Goal: Task Accomplishment & Management: Use online tool/utility

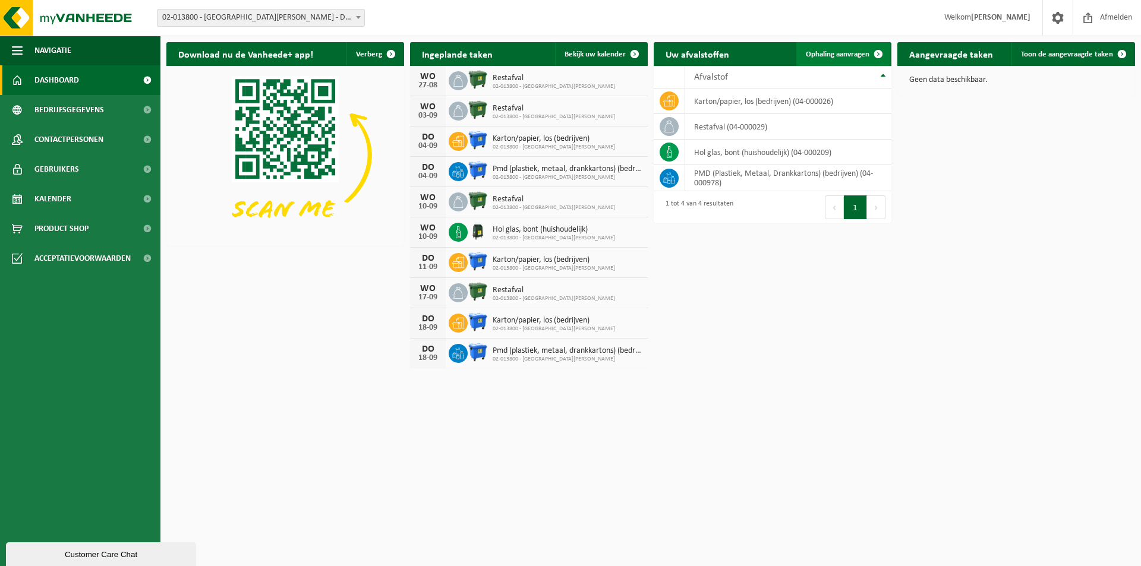
click at [843, 52] on span "Ophaling aanvragen" at bounding box center [838, 55] width 64 height 8
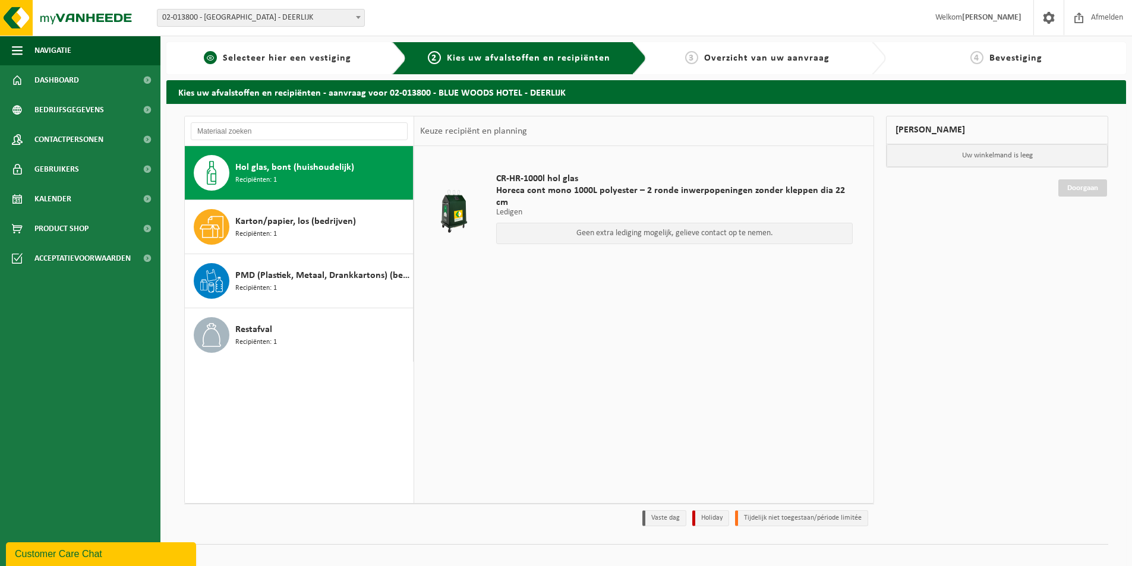
click at [248, 55] on span "Selecteer hier een vestiging" at bounding box center [287, 58] width 128 height 10
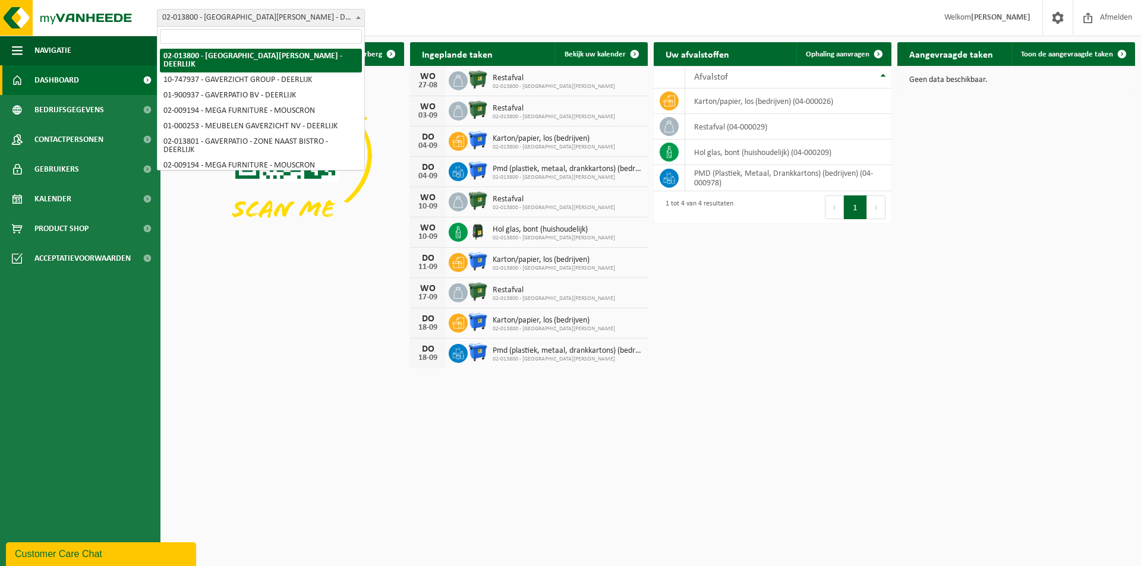
click at [359, 20] on span at bounding box center [358, 17] width 12 height 15
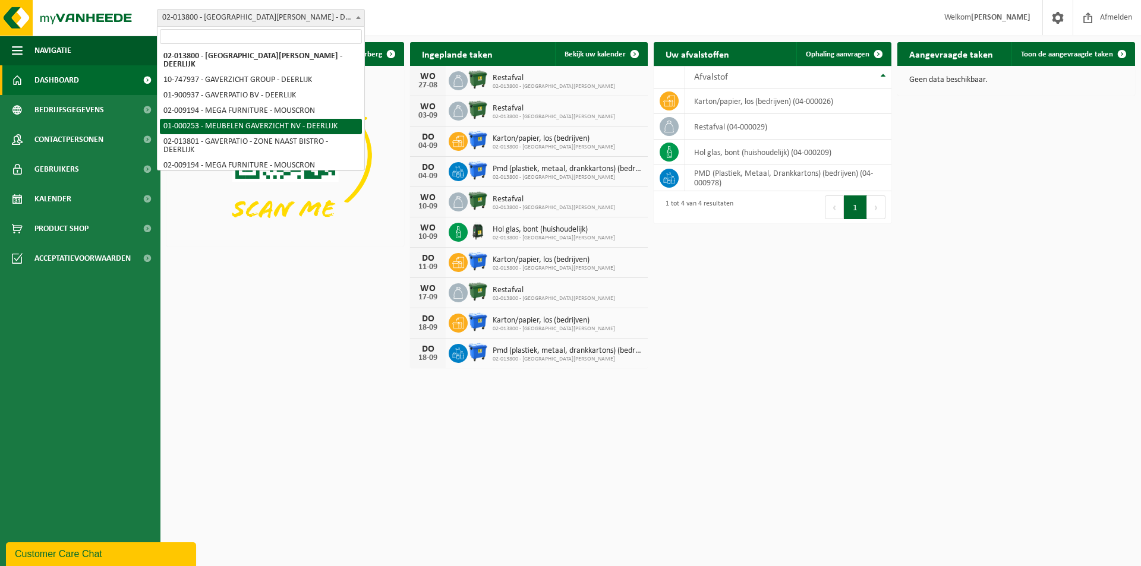
select select "29"
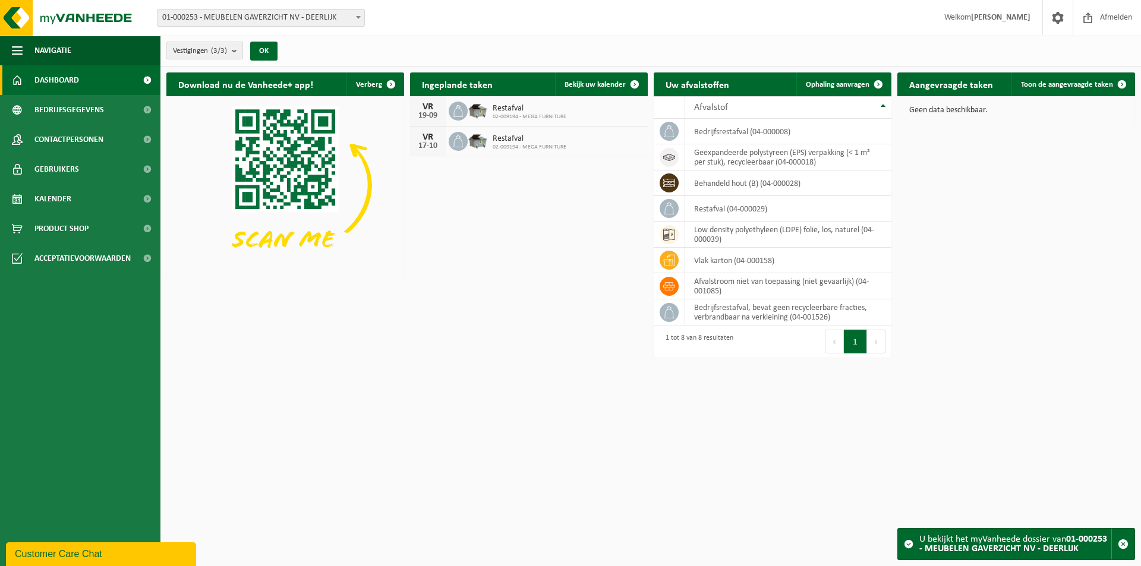
click at [237, 49] on b "submit" at bounding box center [237, 50] width 11 height 17
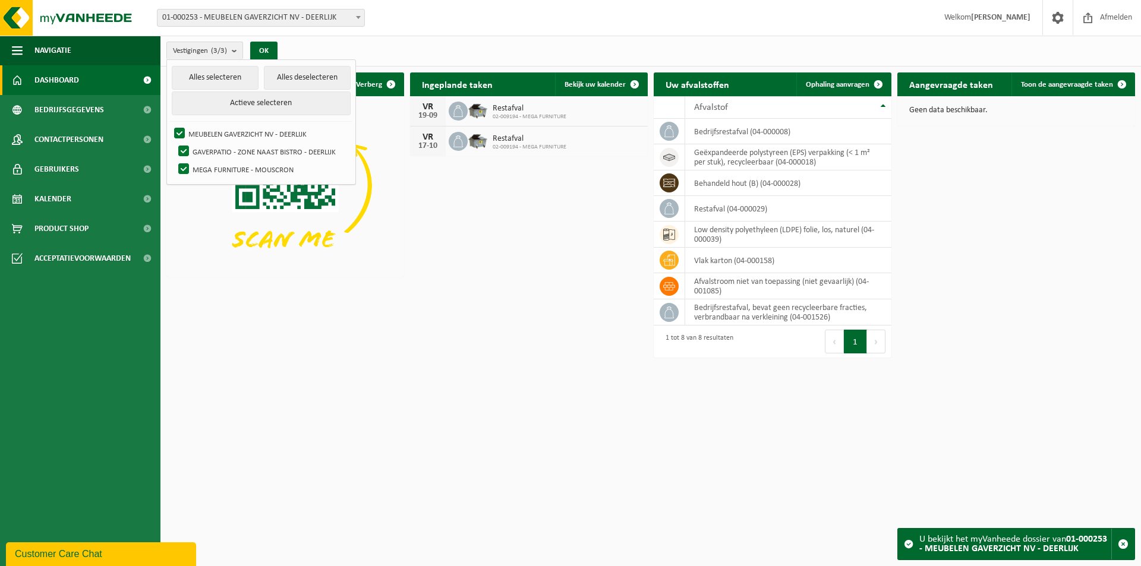
click at [416, 40] on div "Vestigingen (3/3) Alles selecteren Alles deselecteren Actieve selecteren MEUBEL…" at bounding box center [650, 51] width 981 height 31
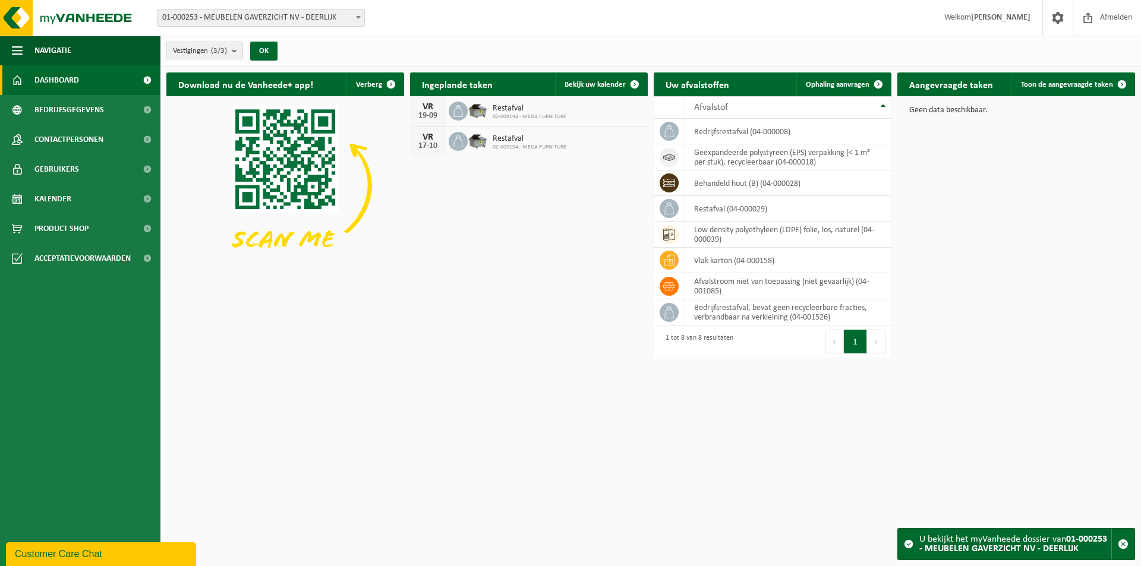
click at [359, 20] on span at bounding box center [358, 17] width 12 height 15
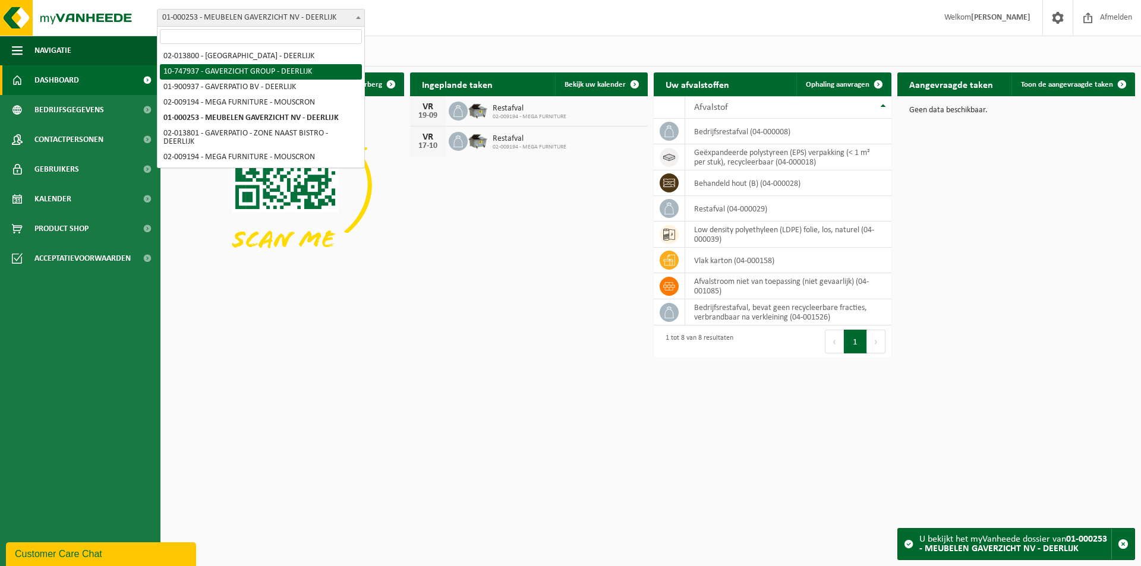
select select "5973"
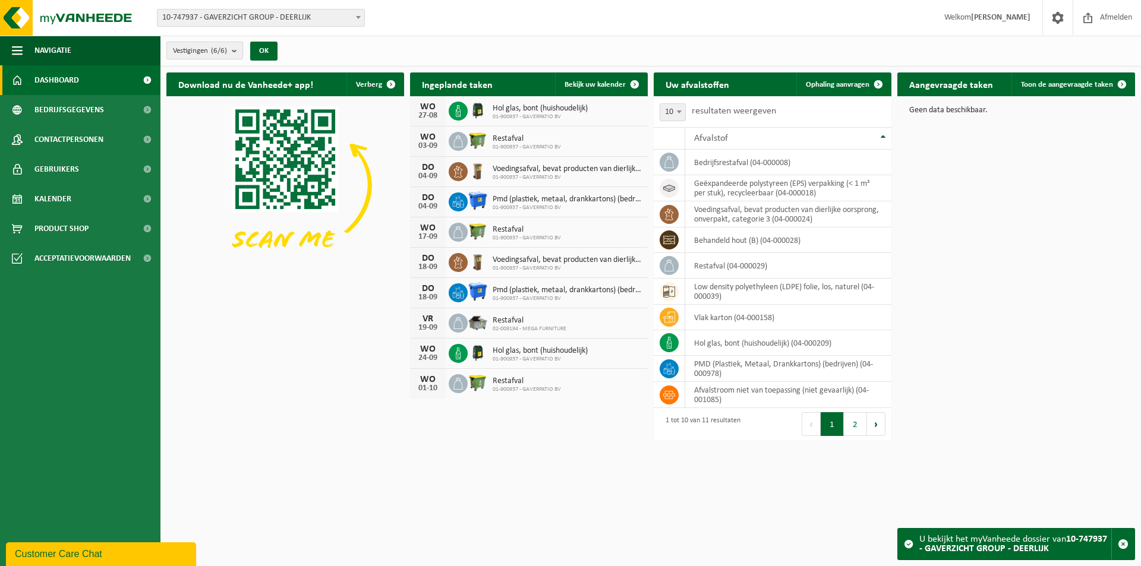
click at [234, 52] on b "submit" at bounding box center [237, 50] width 11 height 17
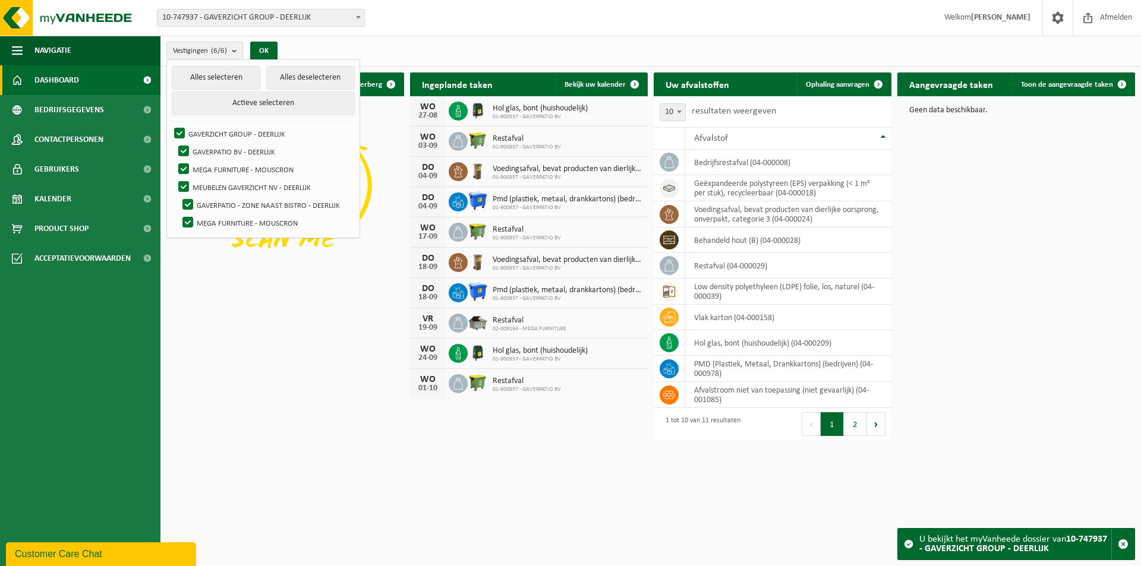
click at [355, 20] on span at bounding box center [358, 17] width 12 height 15
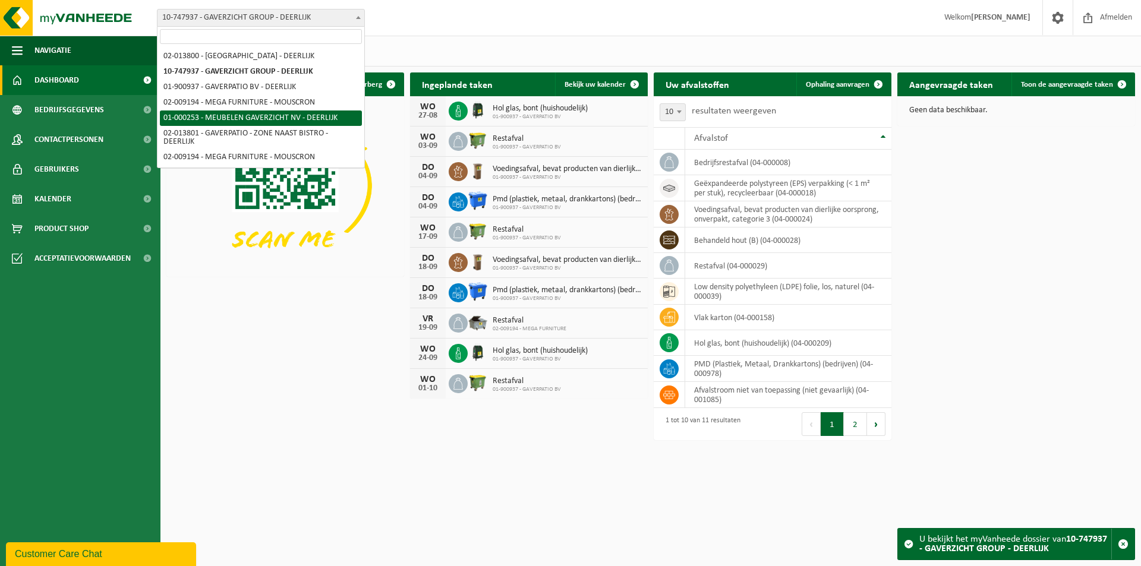
select select "29"
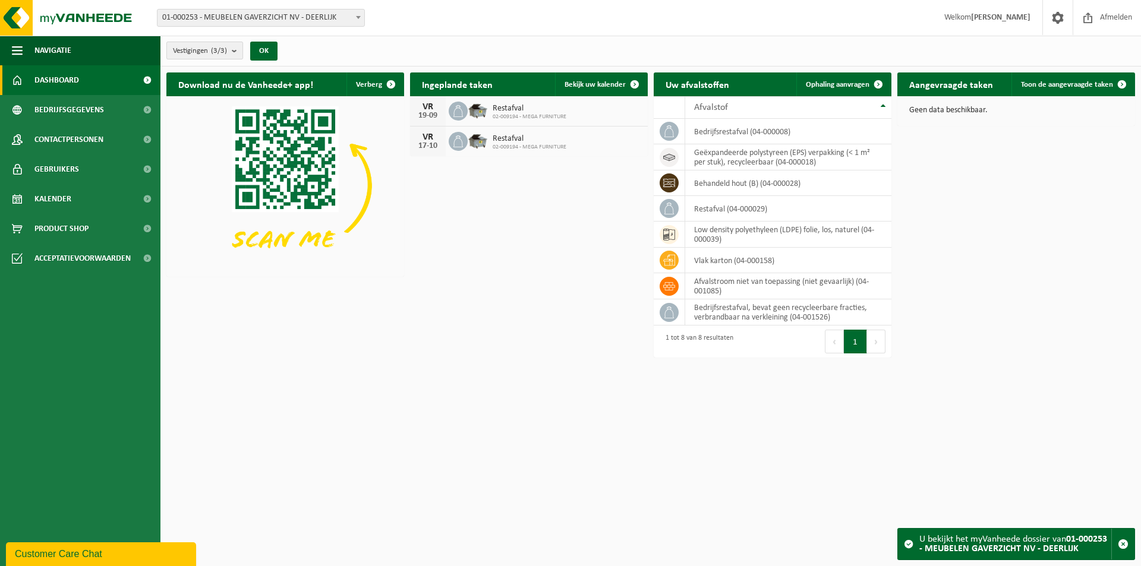
click at [237, 55] on b "submit" at bounding box center [237, 50] width 11 height 17
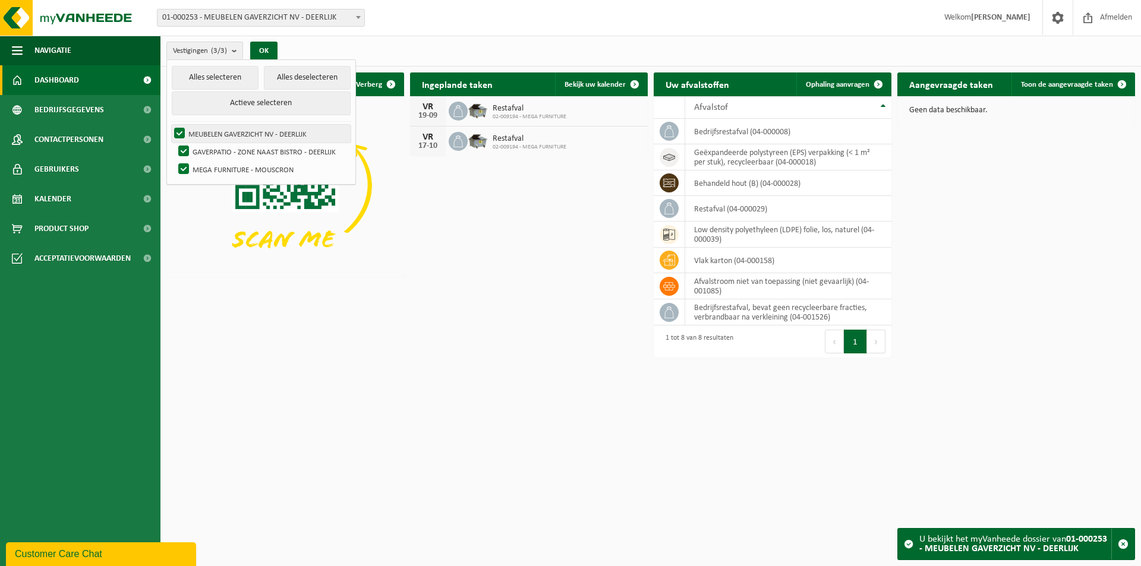
click at [254, 135] on label "MEUBELEN GAVERZICHT NV - DEERLIJK" at bounding box center [261, 134] width 179 height 18
click at [170, 125] on input "MEUBELEN GAVERZICHT NV - DEERLIJK" at bounding box center [169, 124] width 1 height 1
click at [254, 135] on label "MEUBELEN GAVERZICHT NV - DEERLIJK" at bounding box center [261, 134] width 179 height 18
click at [170, 125] on input "MEUBELEN GAVERZICHT NV - DEERLIJK" at bounding box center [169, 124] width 1 height 1
checkbox input "true"
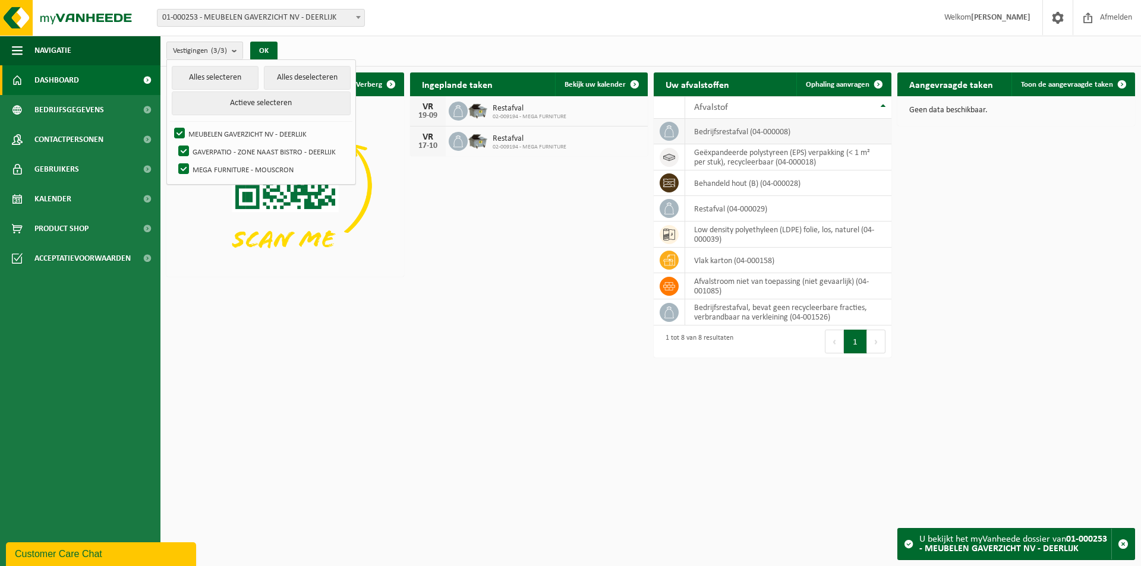
click at [767, 135] on td "bedrijfsrestafval (04-000008)" at bounding box center [788, 132] width 206 height 26
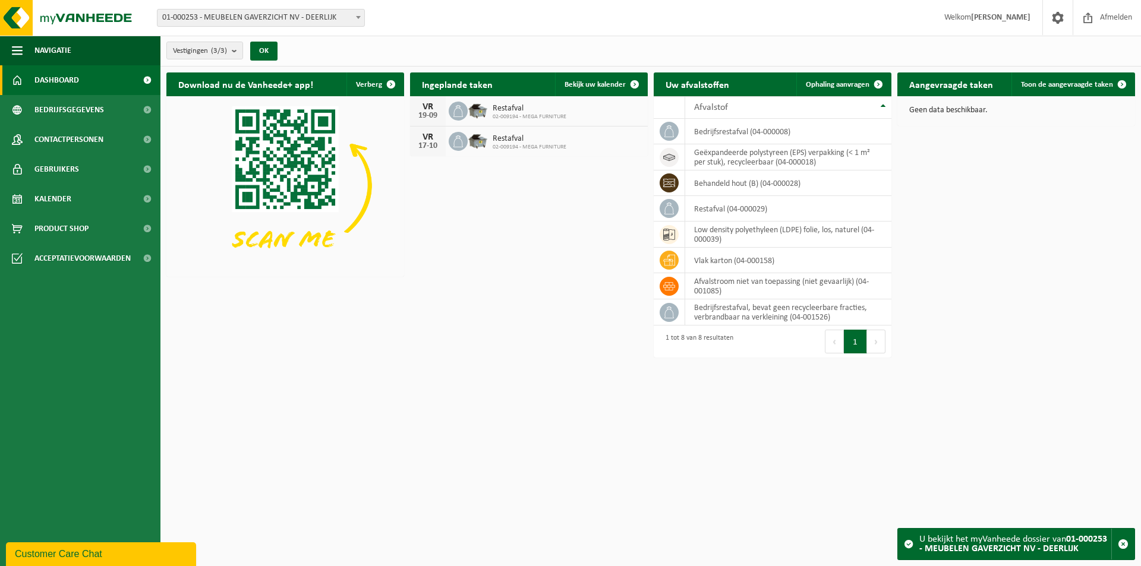
click at [359, 18] on b at bounding box center [358, 17] width 5 height 3
click at [834, 84] on span "Ophaling aanvragen" at bounding box center [838, 85] width 64 height 8
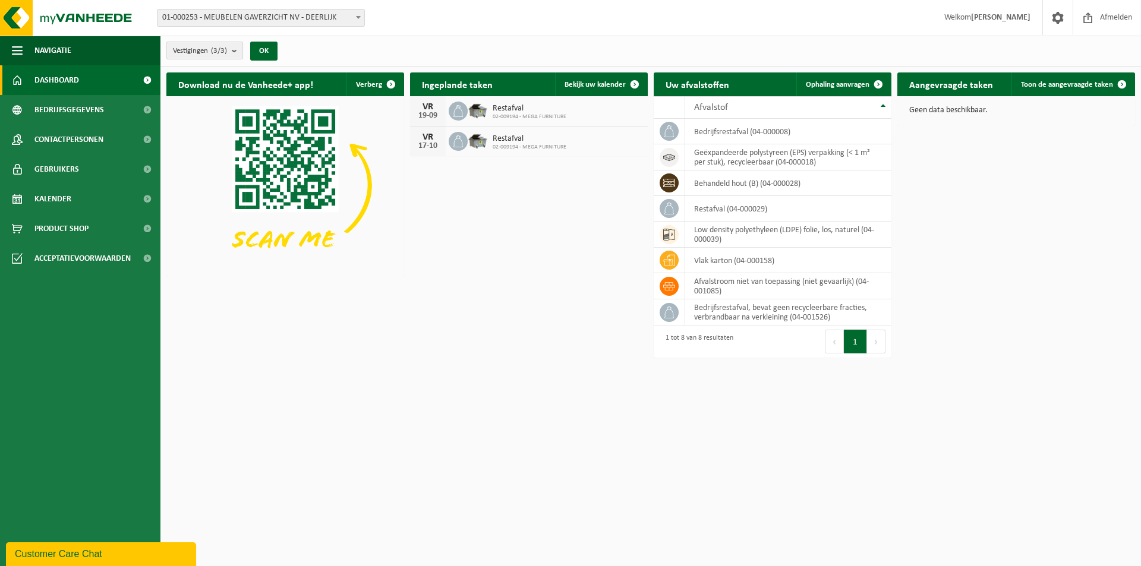
click at [235, 49] on b "submit" at bounding box center [237, 50] width 11 height 17
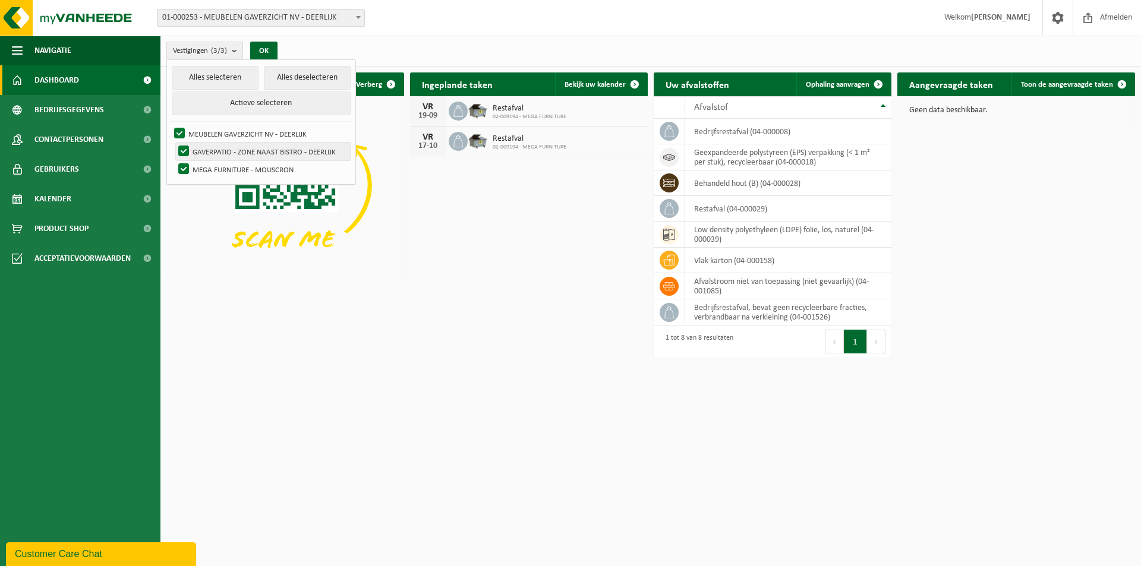
click at [184, 149] on label "GAVERPATIO - ZONE NAAST BISTRO - DEERLIJK" at bounding box center [263, 152] width 175 height 18
click at [174, 143] on input "GAVERPATIO - ZONE NAAST BISTRO - DEERLIJK" at bounding box center [174, 142] width 1 height 1
checkbox input "false"
click at [186, 165] on label "MEGA FURNITURE - MOUSCRON" at bounding box center [263, 169] width 175 height 18
click at [174, 160] on input "MEGA FURNITURE - MOUSCRON" at bounding box center [174, 160] width 1 height 1
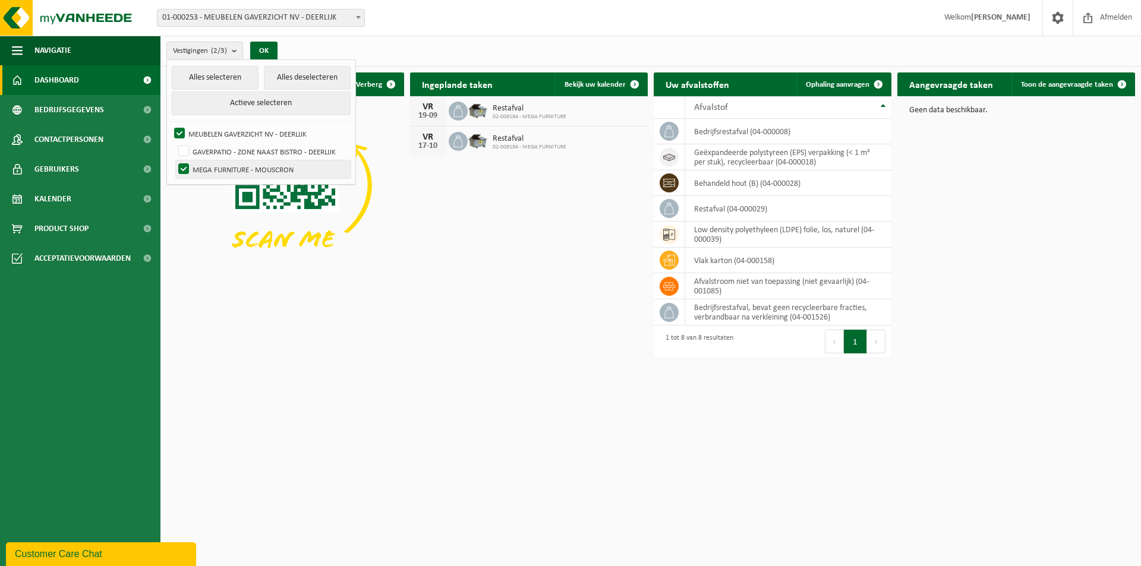
checkbox input "false"
click at [843, 81] on span "Ophaling aanvragen" at bounding box center [838, 85] width 64 height 8
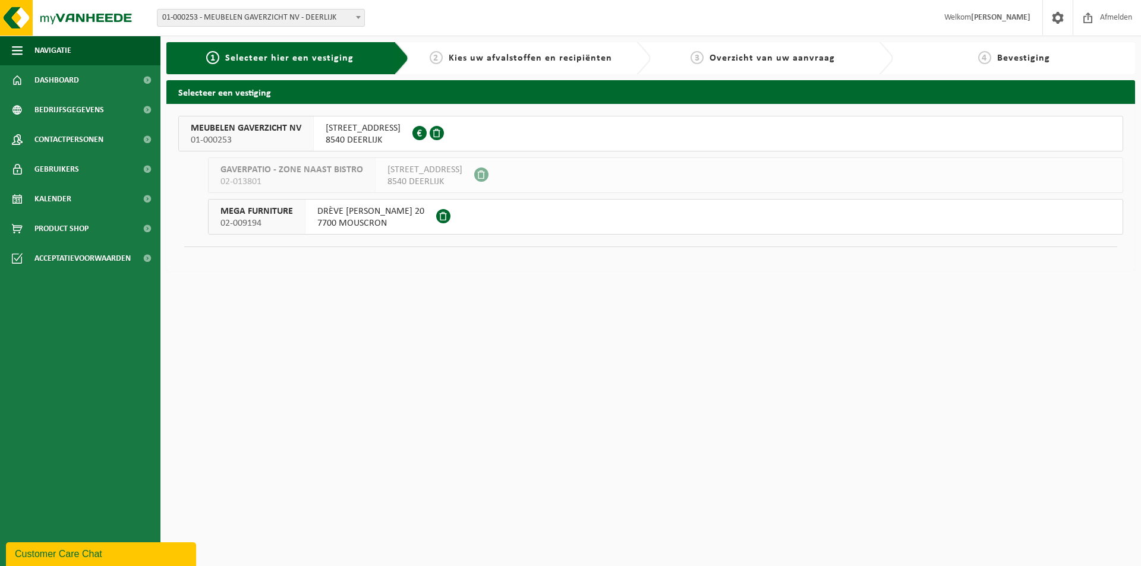
click at [352, 133] on span "STATIONSSTRAAT 233" at bounding box center [363, 128] width 75 height 12
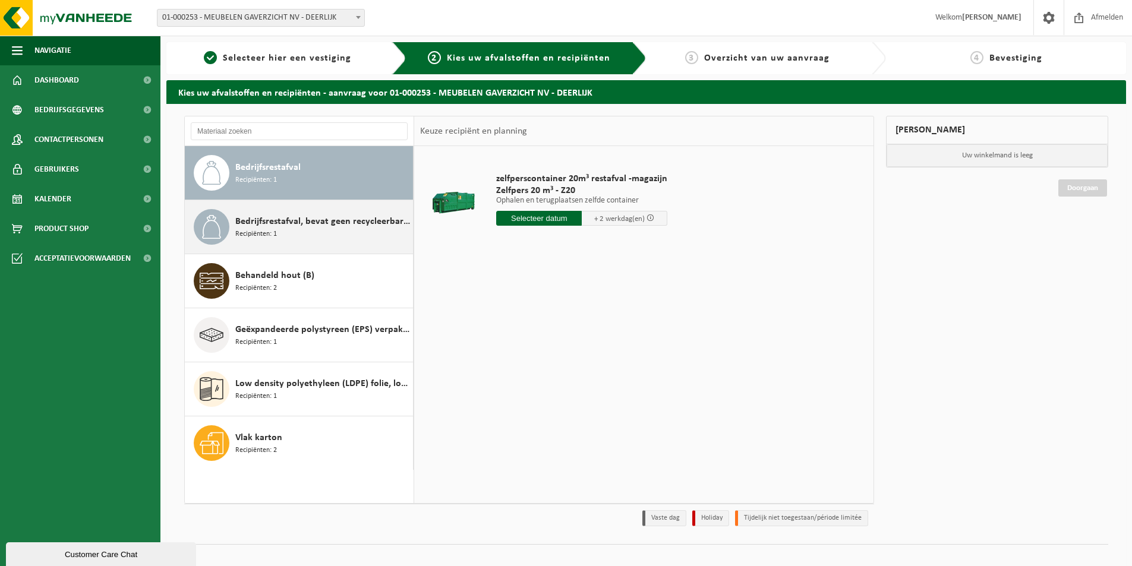
click at [280, 217] on span "Bedrijfsrestafval, bevat geen recycleerbare fracties, verbrandbaar na verkleini…" at bounding box center [322, 222] width 175 height 14
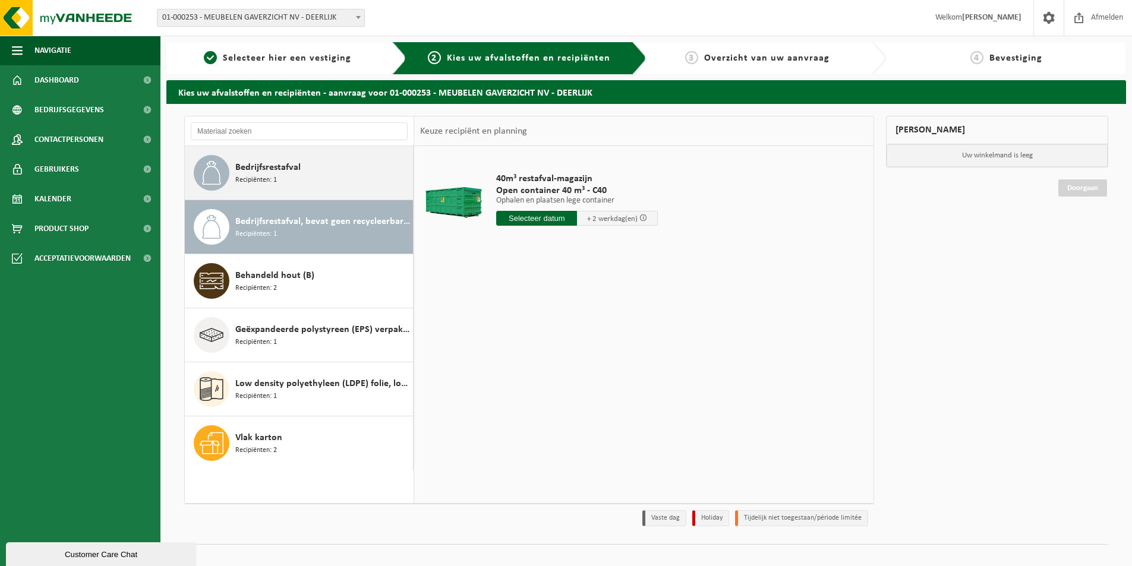
click at [295, 178] on div "Bedrijfsrestafval Recipiënten: 1" at bounding box center [322, 173] width 175 height 36
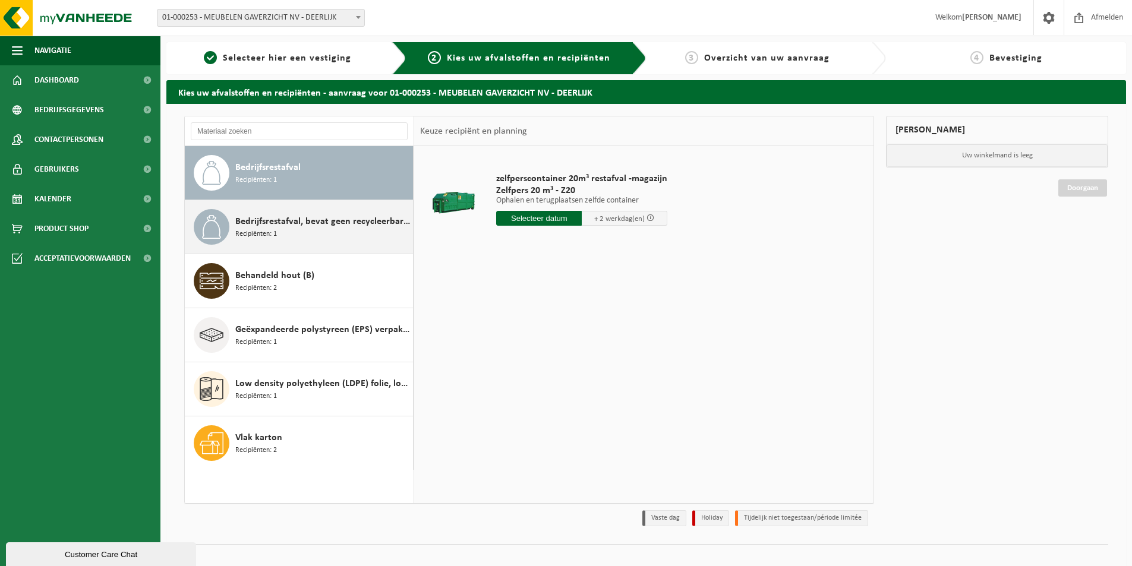
click at [301, 216] on span "Bedrijfsrestafval, bevat geen recycleerbare fracties, verbrandbaar na verkleini…" at bounding box center [322, 222] width 175 height 14
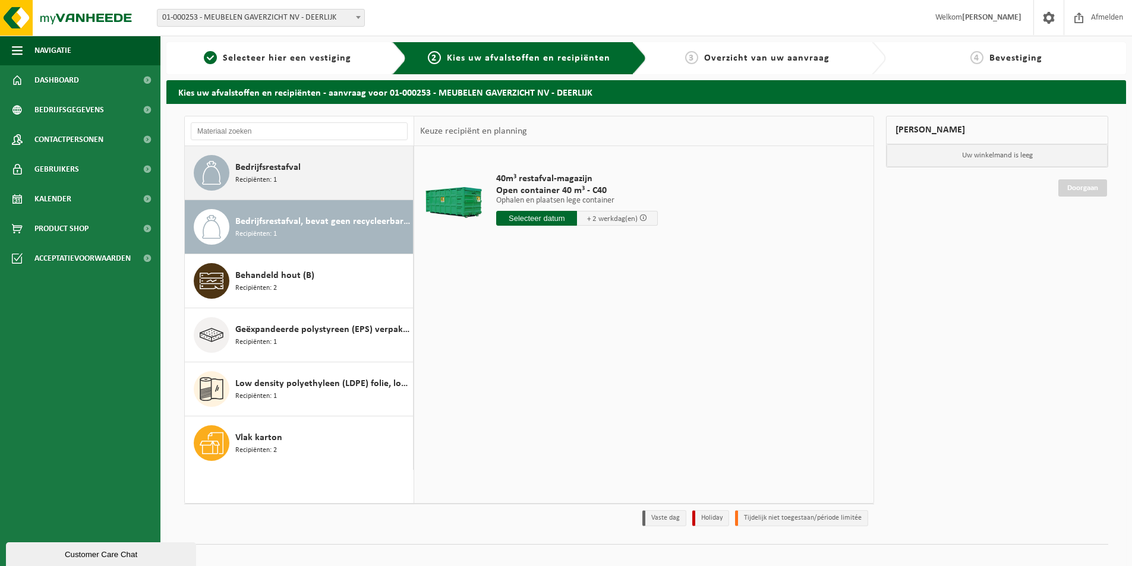
click at [314, 182] on div "Bedrijfsrestafval Recipiënten: 1" at bounding box center [322, 173] width 175 height 36
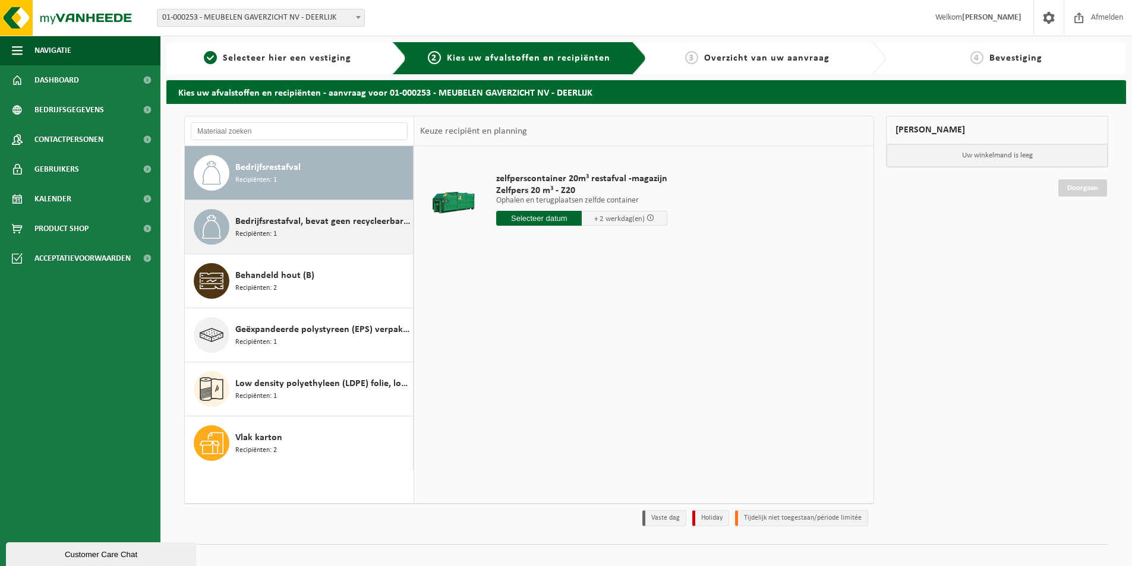
click at [297, 225] on span "Bedrijfsrestafval, bevat geen recycleerbare fracties, verbrandbaar na verkleini…" at bounding box center [322, 222] width 175 height 14
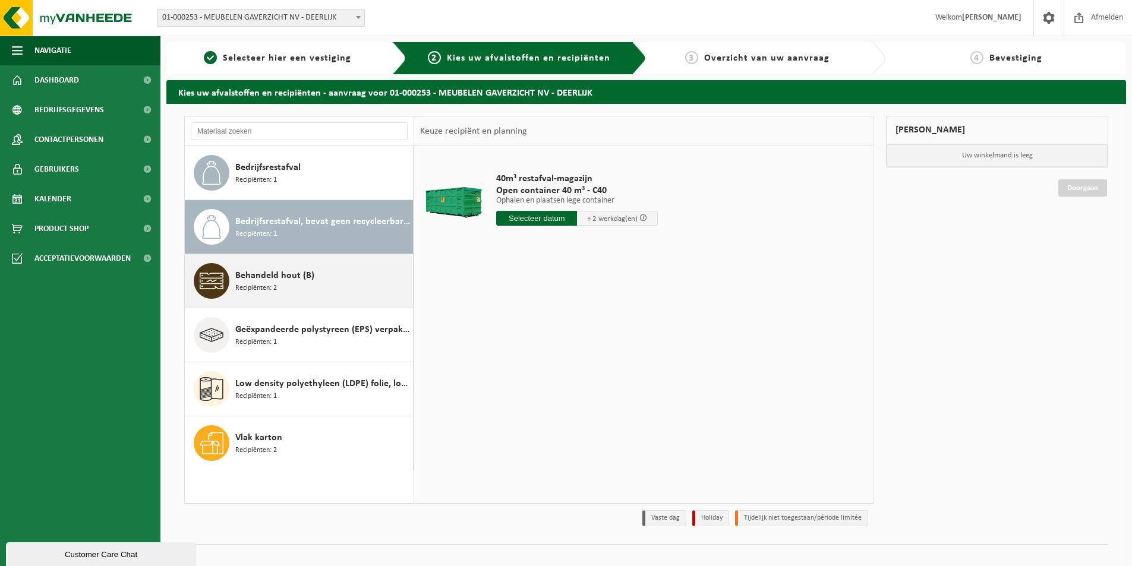
click at [289, 284] on div "Behandeld hout (B) Recipiënten: 2" at bounding box center [322, 281] width 175 height 36
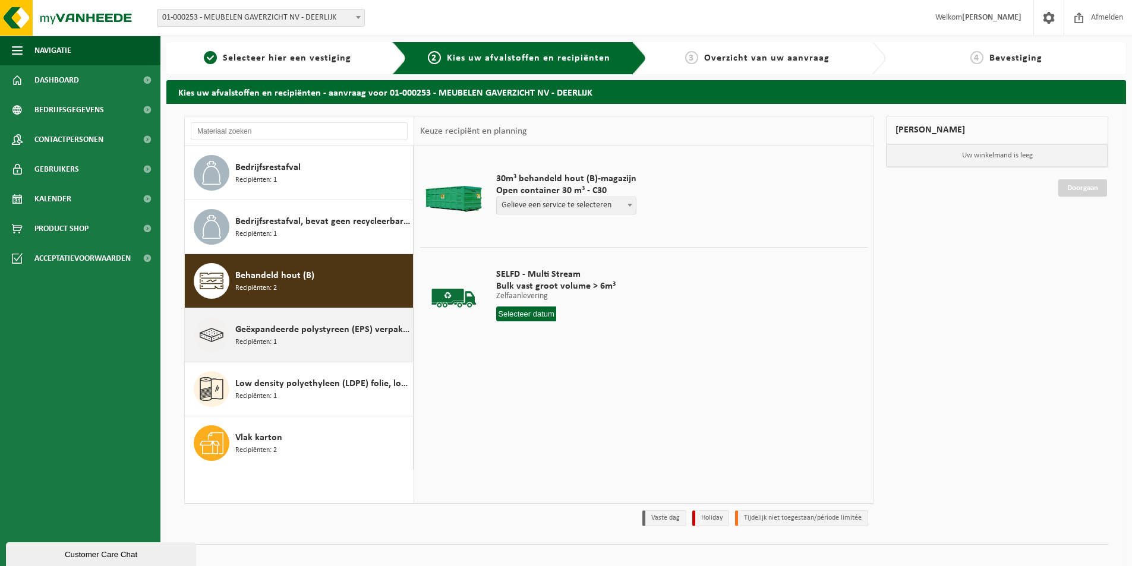
click at [305, 338] on div "Geëxpandeerde polystyreen (EPS) verpakking (< 1 m² per stuk), recycleerbaar Rec…" at bounding box center [322, 335] width 175 height 36
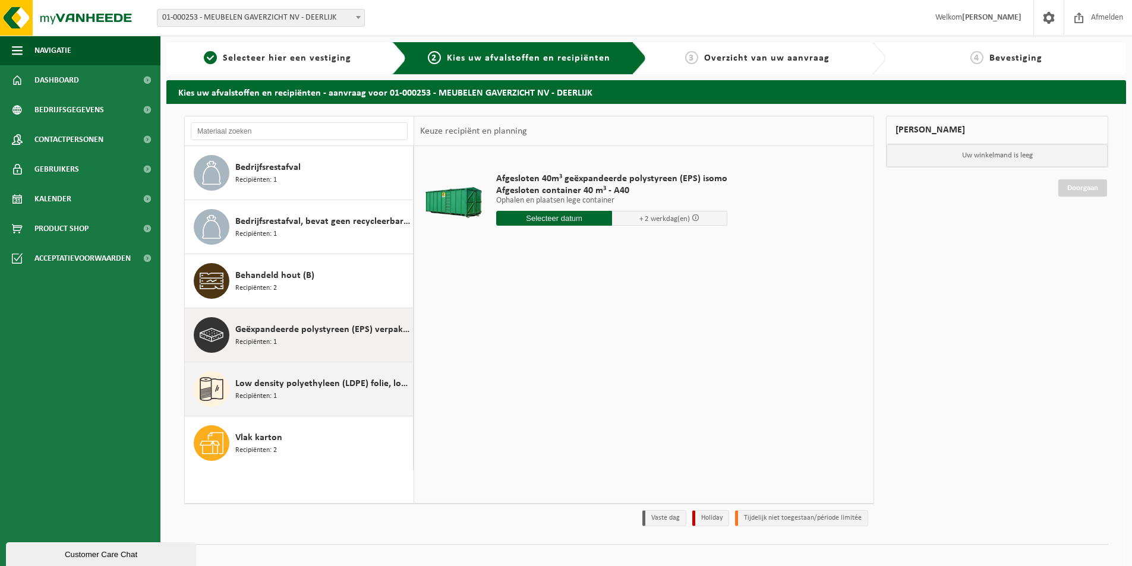
click at [307, 389] on span "Low density polyethyleen (LDPE) folie, los, naturel" at bounding box center [322, 384] width 175 height 14
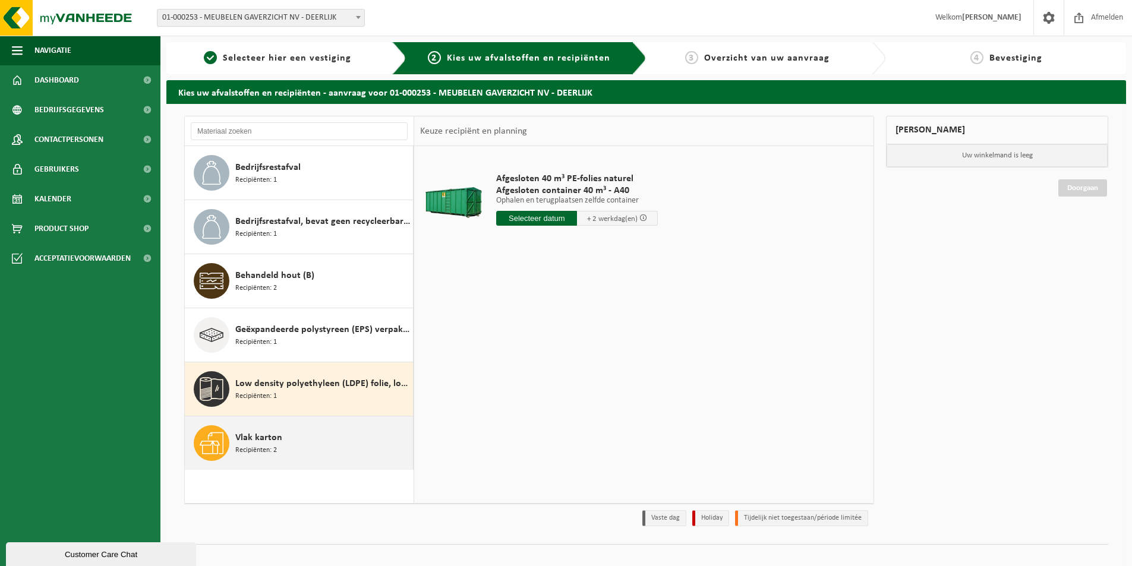
click at [267, 442] on span "Vlak karton" at bounding box center [258, 438] width 47 height 14
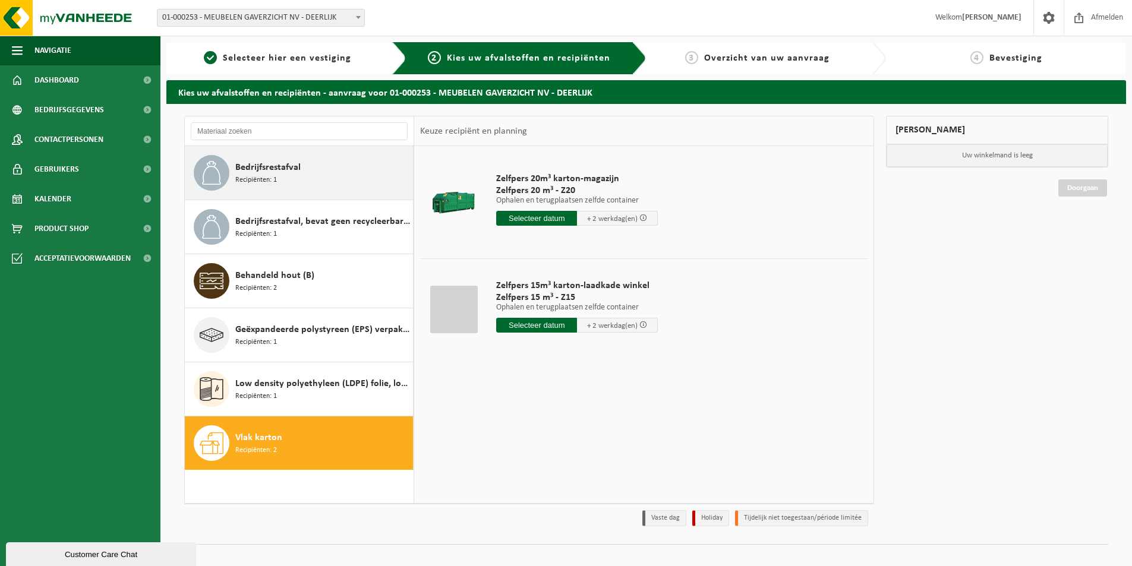
click at [267, 165] on span "Bedrijfsrestafval" at bounding box center [267, 167] width 65 height 14
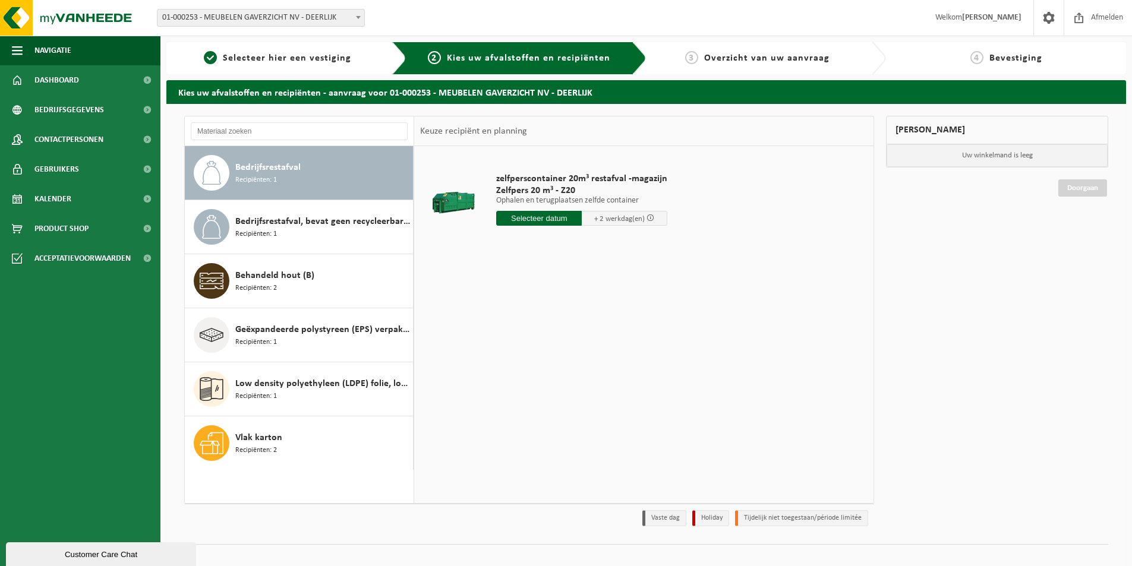
click at [552, 219] on input "text" at bounding box center [539, 218] width 86 height 15
click at [528, 361] on div "26" at bounding box center [528, 361] width 21 height 19
type input "Van 2025-08-26"
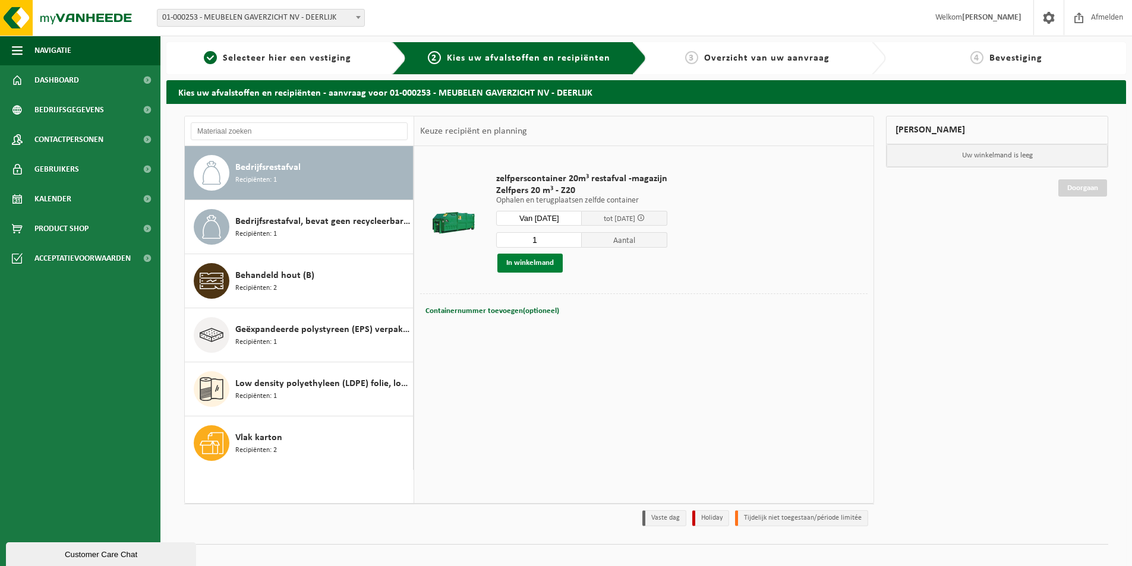
click at [525, 263] on button "In winkelmand" at bounding box center [529, 263] width 65 height 19
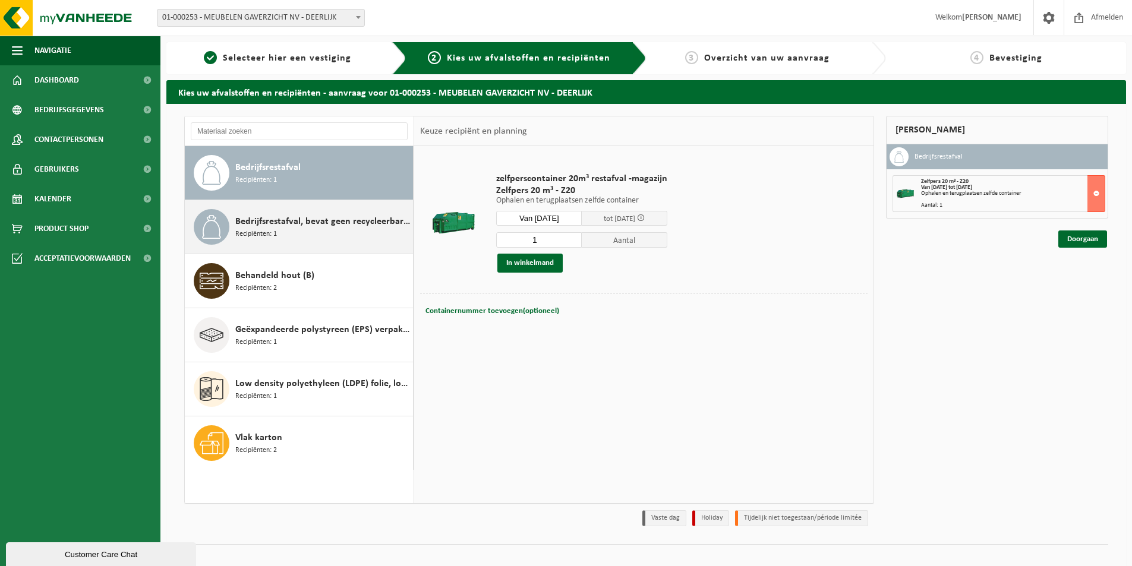
click at [317, 223] on span "Bedrijfsrestafval, bevat geen recycleerbare fracties, verbrandbaar na verkleini…" at bounding box center [322, 222] width 175 height 14
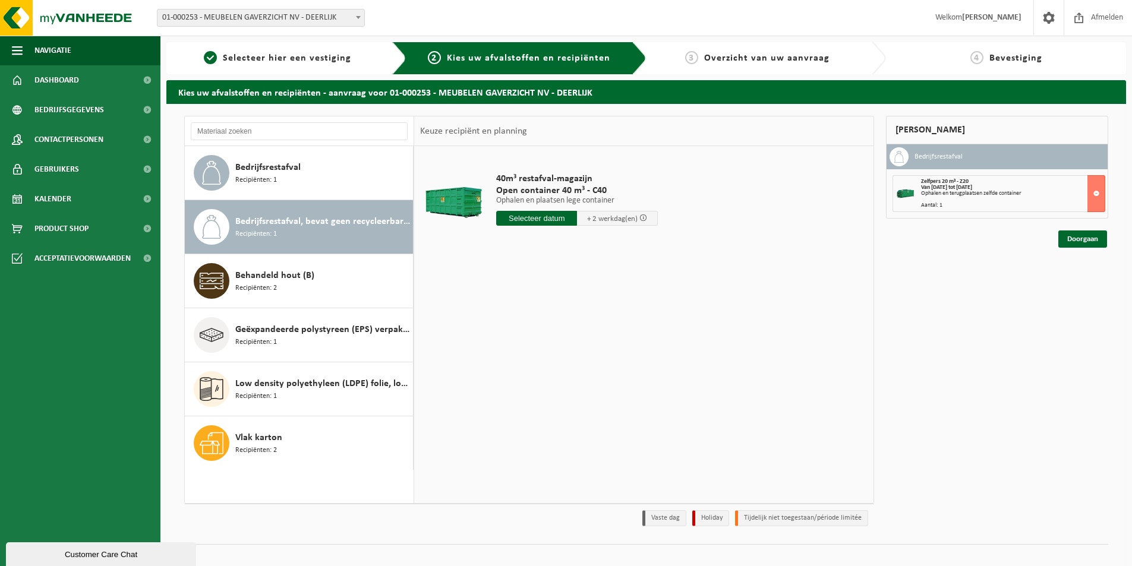
click at [540, 220] on input "text" at bounding box center [536, 218] width 81 height 15
click at [526, 360] on div "26" at bounding box center [528, 361] width 21 height 19
type input "Van 2025-08-26"
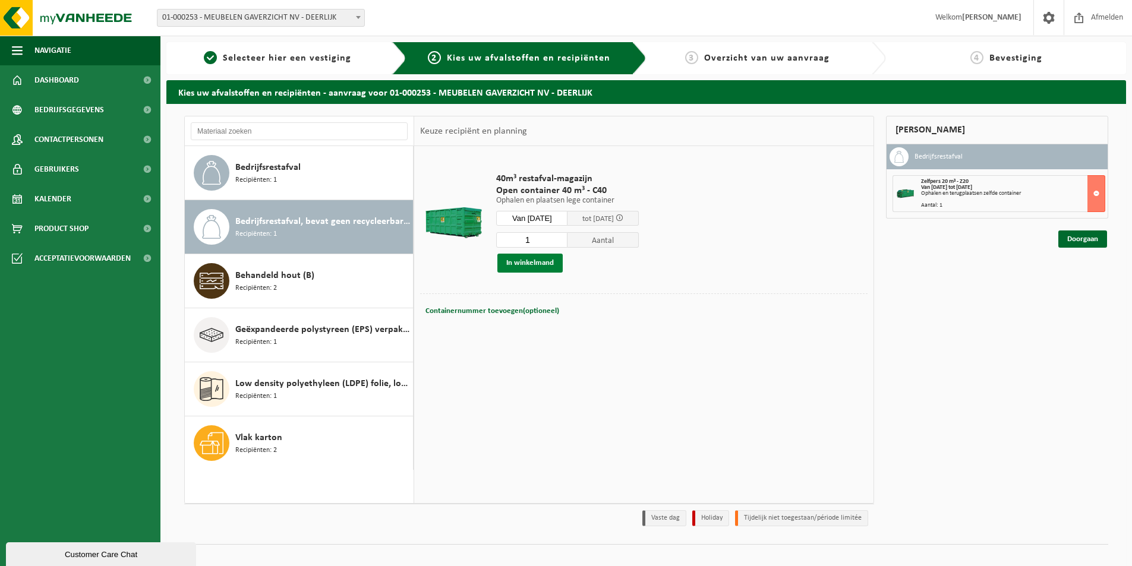
click at [534, 263] on button "In winkelmand" at bounding box center [529, 263] width 65 height 19
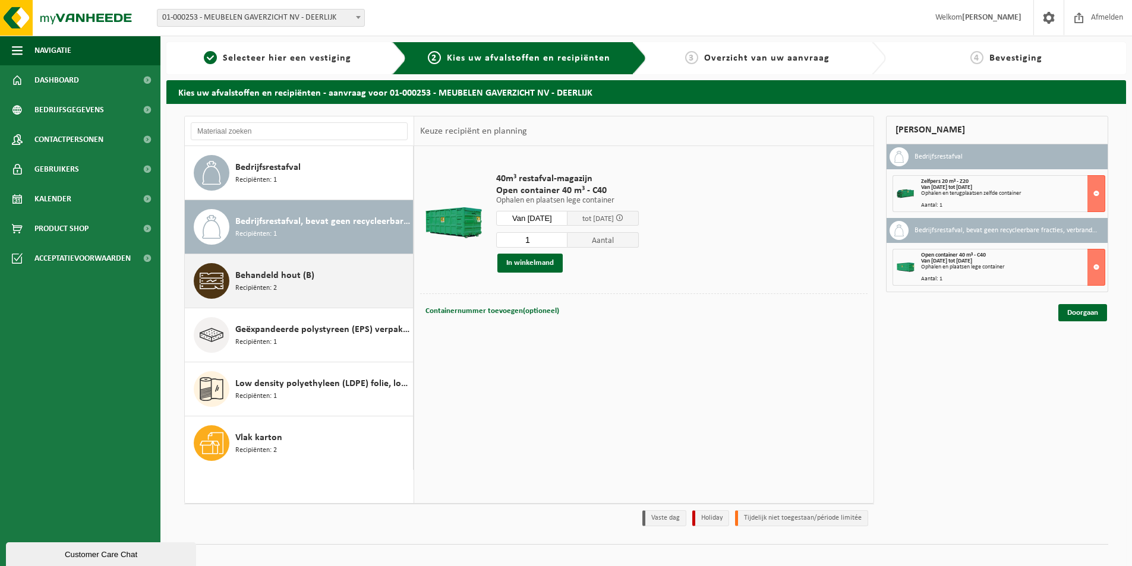
click at [281, 276] on span "Behandeld hout (B)" at bounding box center [274, 276] width 79 height 14
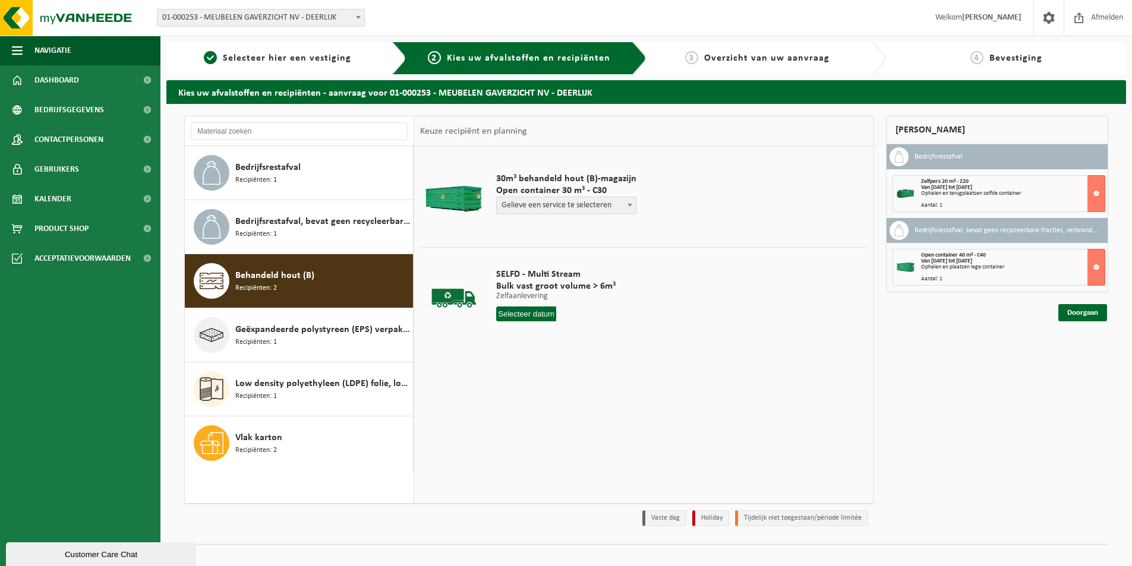
click at [633, 208] on span at bounding box center [630, 204] width 12 height 15
click at [667, 221] on td "30m³ behandeld hout (B)-magazijn Open container 30 m³ - C30 Gelieve een service…" at bounding box center [677, 196] width 380 height 89
click at [626, 209] on span at bounding box center [630, 204] width 12 height 15
select select "P2PL-VEL-037720_HK-XC-30-GN-00_04-000028_46"
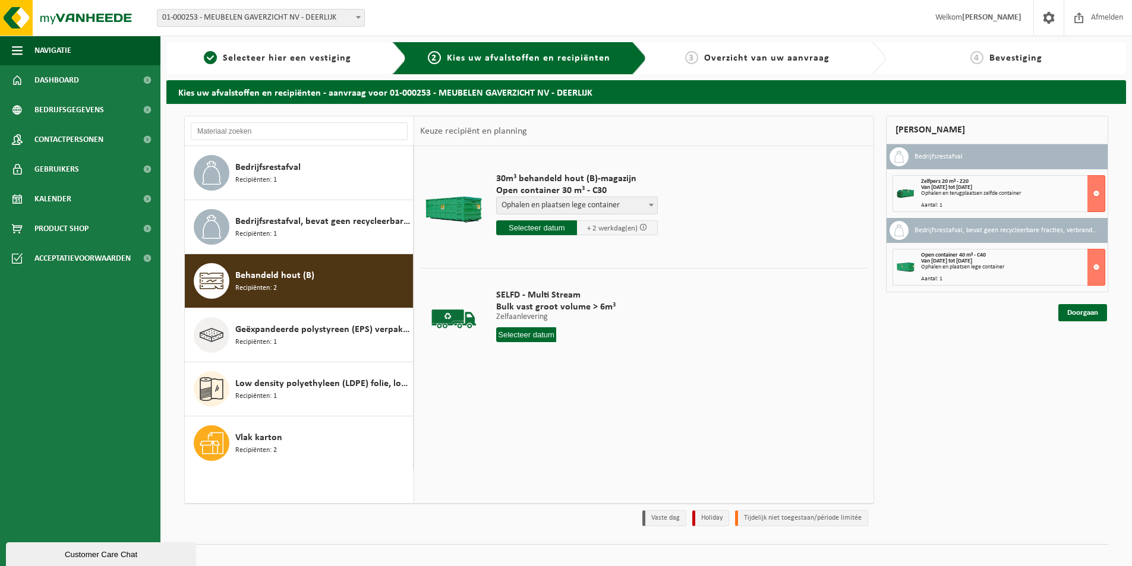
click at [538, 228] on input "text" at bounding box center [536, 227] width 81 height 15
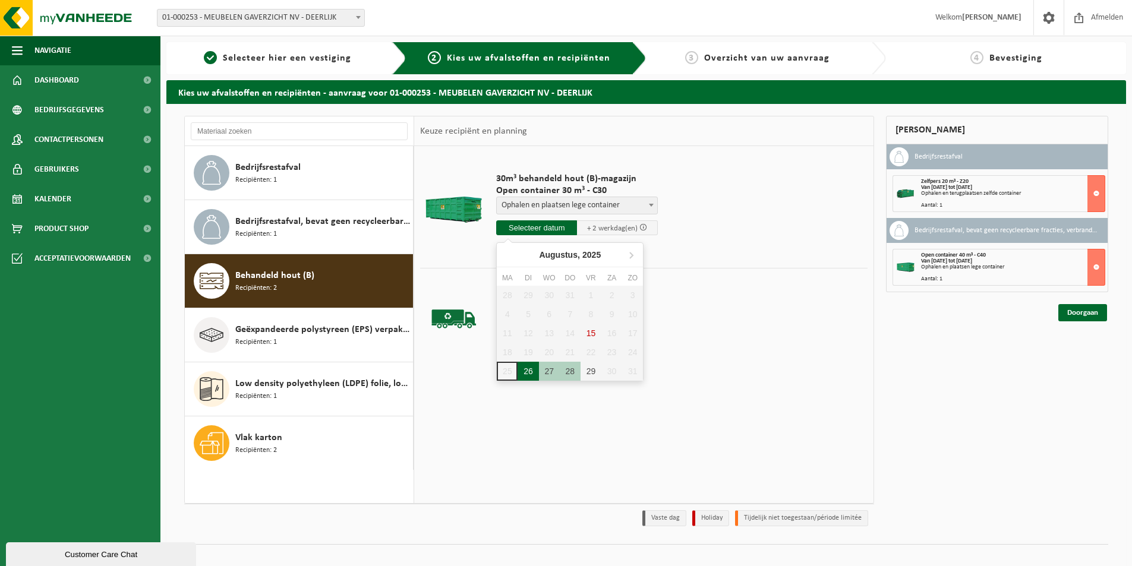
click at [530, 377] on div "26" at bounding box center [528, 371] width 21 height 19
type input "Van 2025-08-26"
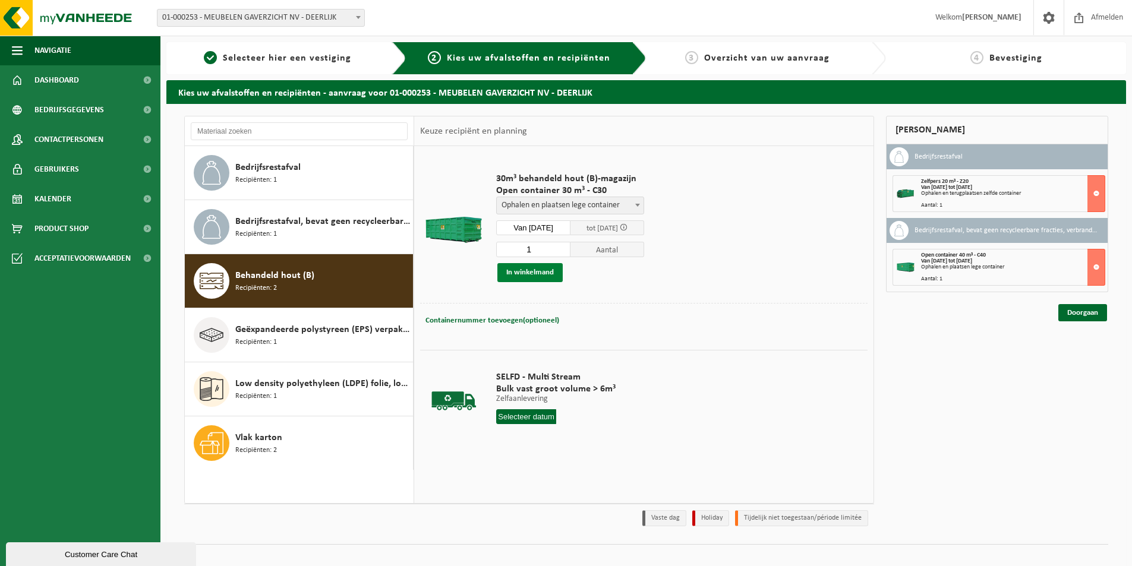
click at [523, 273] on button "In winkelmand" at bounding box center [529, 272] width 65 height 19
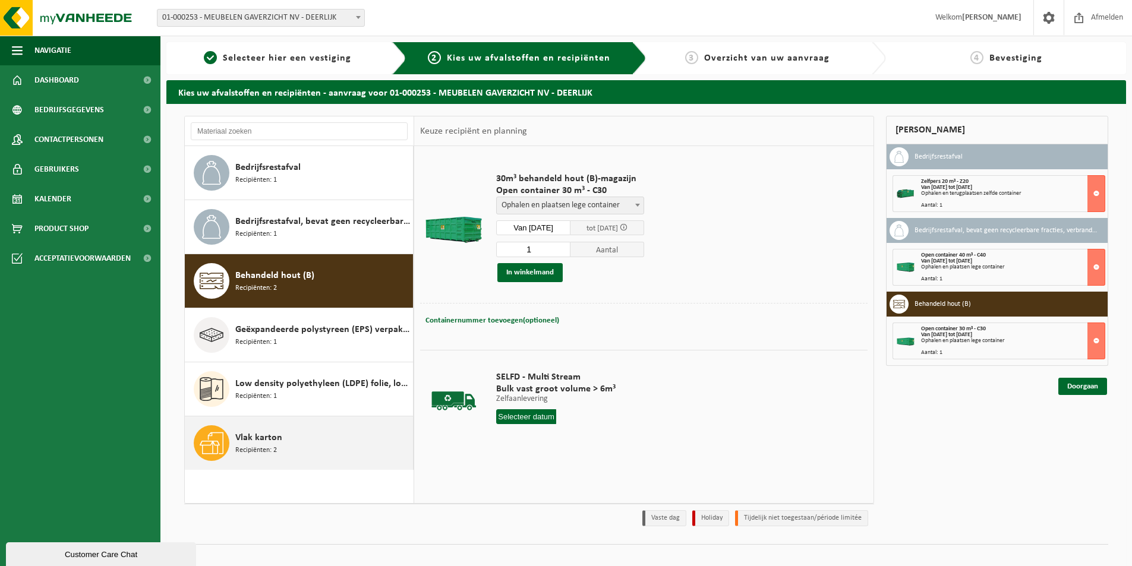
click at [295, 446] on div "Vlak karton Recipiënten: 2" at bounding box center [322, 443] width 175 height 36
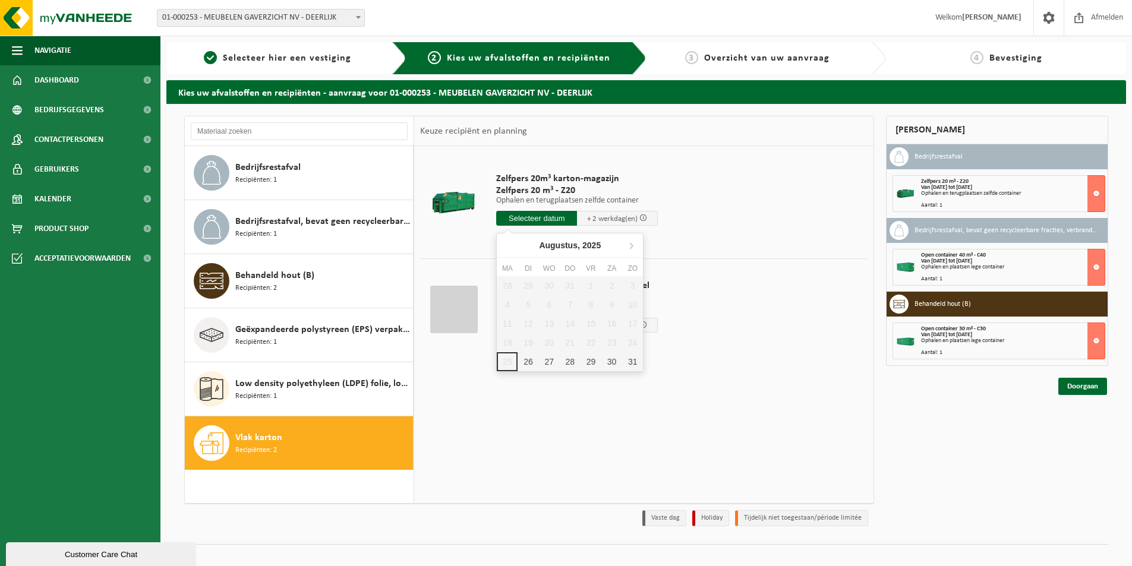
click at [547, 220] on input "text" at bounding box center [536, 218] width 81 height 15
click at [527, 366] on div "26" at bounding box center [528, 361] width 21 height 19
type input "Van 2025-08-26"
type input "2025-08-26"
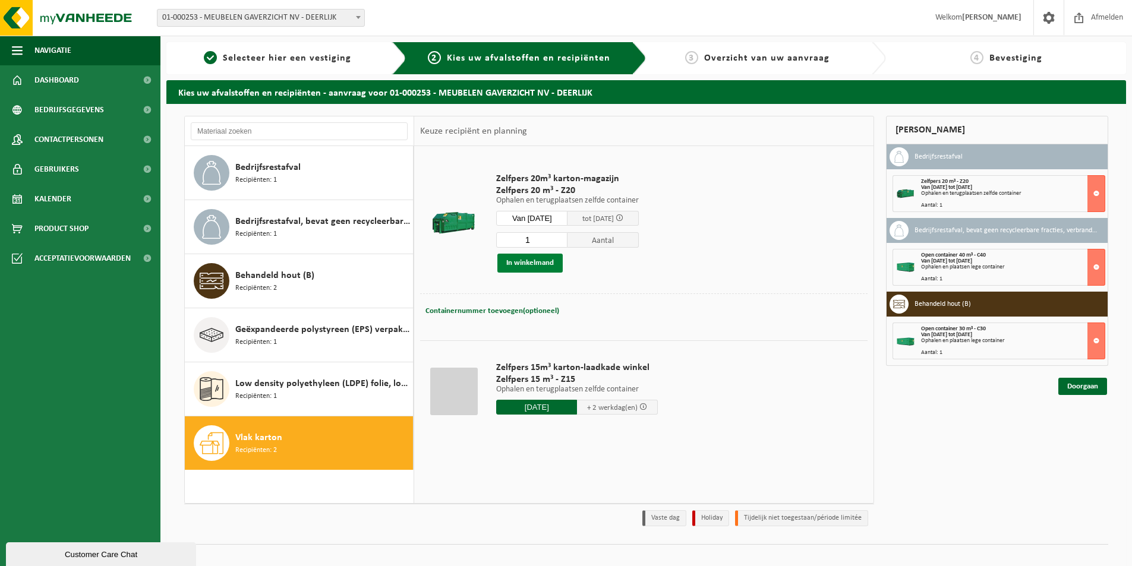
click at [539, 263] on button "In winkelmand" at bounding box center [529, 263] width 65 height 19
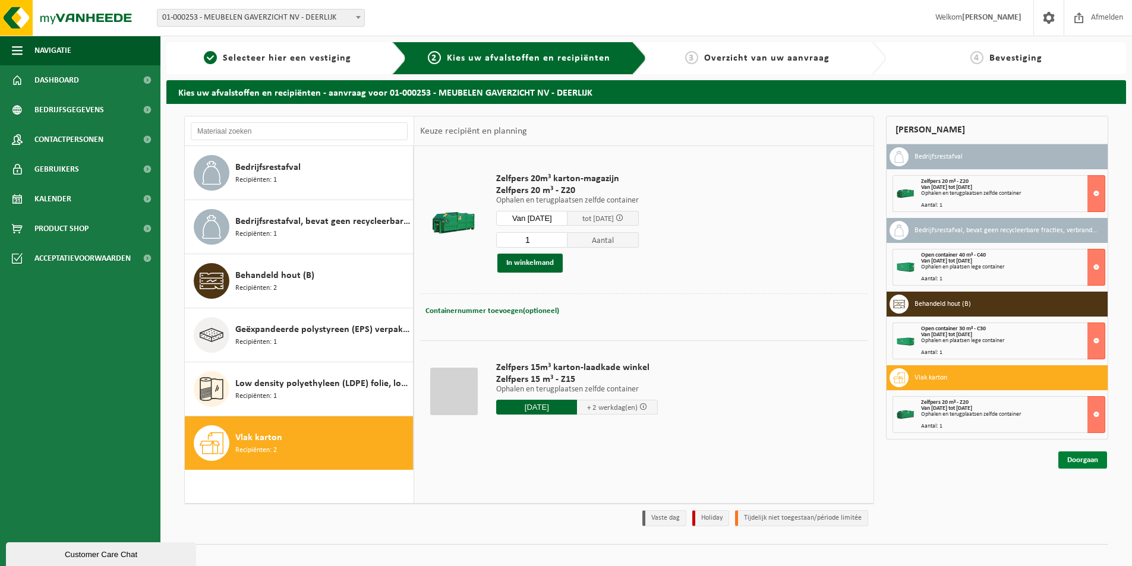
click at [1083, 461] on link "Doorgaan" at bounding box center [1082, 460] width 49 height 17
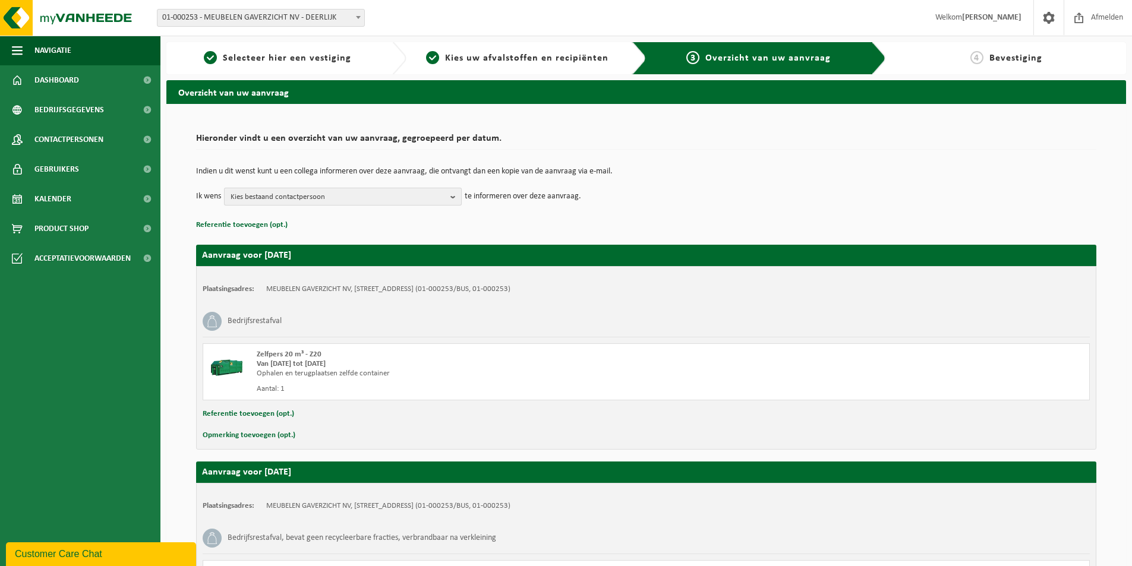
click at [450, 198] on button "Kies bestaand contactpersoon" at bounding box center [343, 197] width 238 height 18
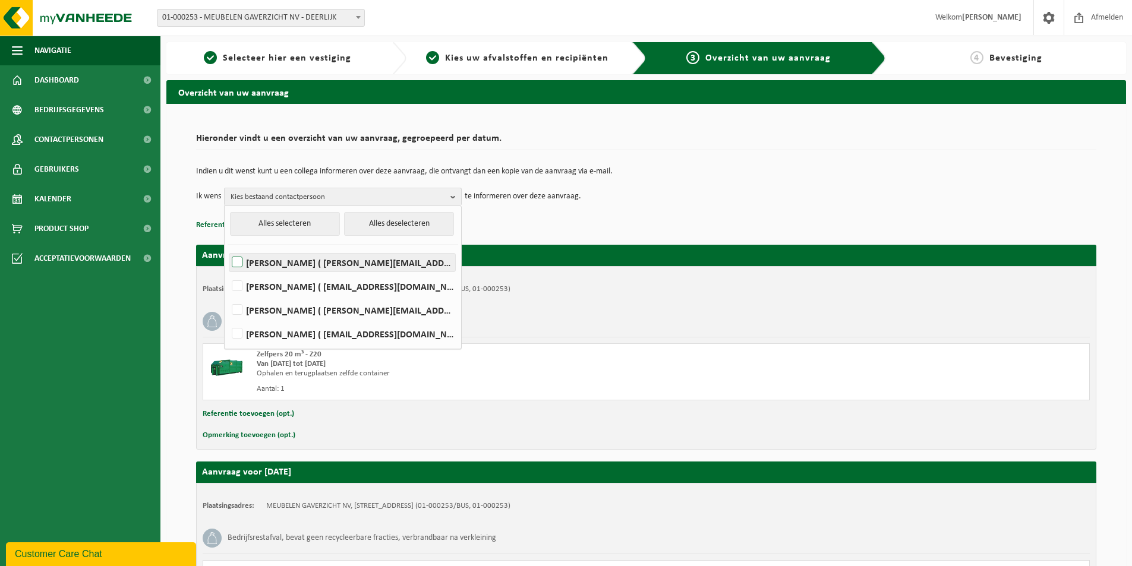
click at [237, 263] on label "OLIVIER BAECKELANT ( olivier.baeckelant@gaverzicht.be )" at bounding box center [342, 263] width 226 height 18
click at [228, 248] on input "OLIVIER BAECKELANT ( olivier.baeckelant@gaverzicht.be )" at bounding box center [227, 247] width 1 height 1
checkbox input "true"
click at [237, 308] on label "SABRINA HENNEJONCK ( sabrina.h@gaverzicht.be )" at bounding box center [342, 310] width 226 height 18
click at [228, 295] on input "SABRINA HENNEJONCK ( sabrina.h@gaverzicht.be )" at bounding box center [227, 295] width 1 height 1
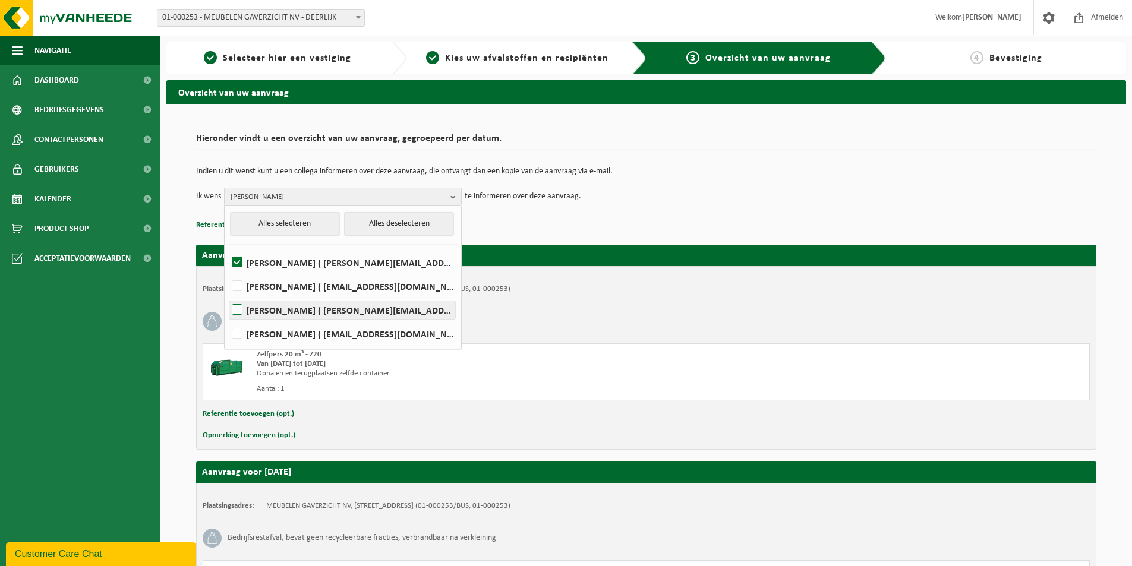
checkbox input "true"
click at [507, 217] on p "Referentie toevoegen (opt.)" at bounding box center [646, 224] width 900 height 15
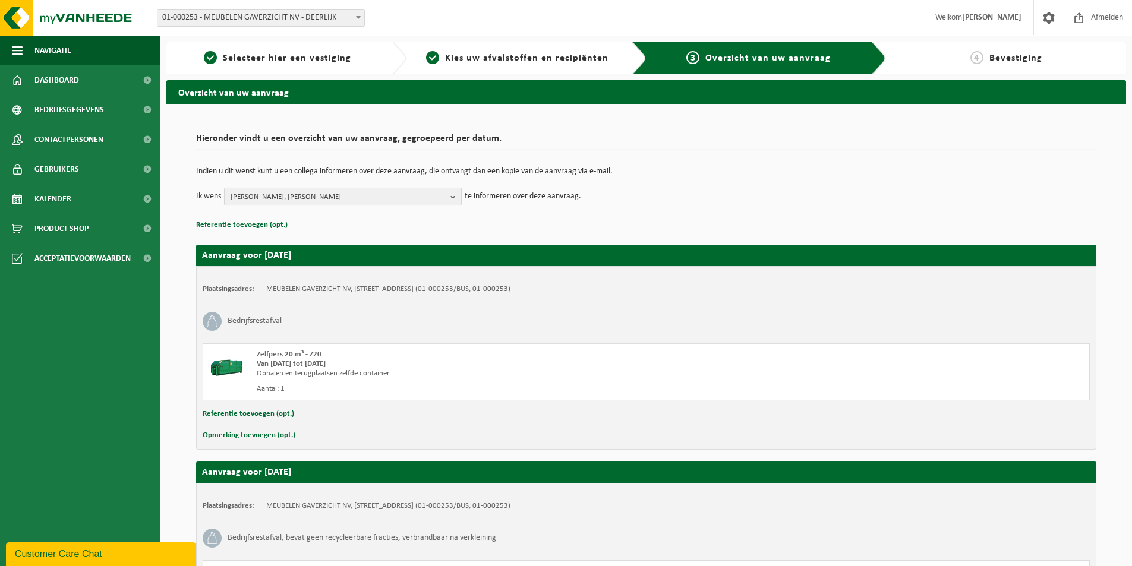
click at [452, 197] on b "button" at bounding box center [455, 196] width 11 height 17
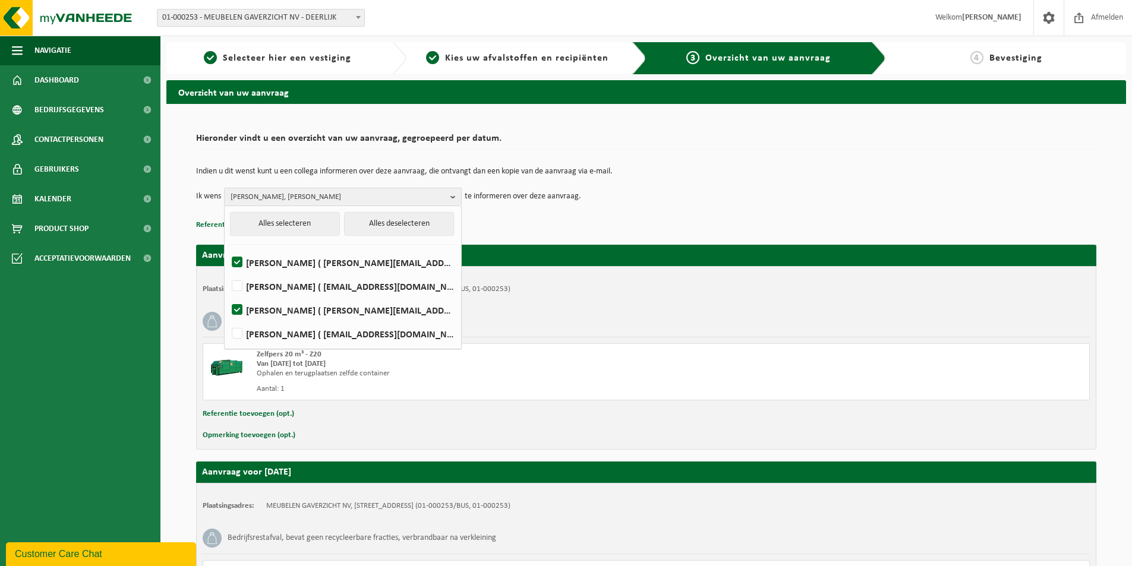
click at [491, 222] on p "Referentie toevoegen (opt.)" at bounding box center [646, 224] width 900 height 15
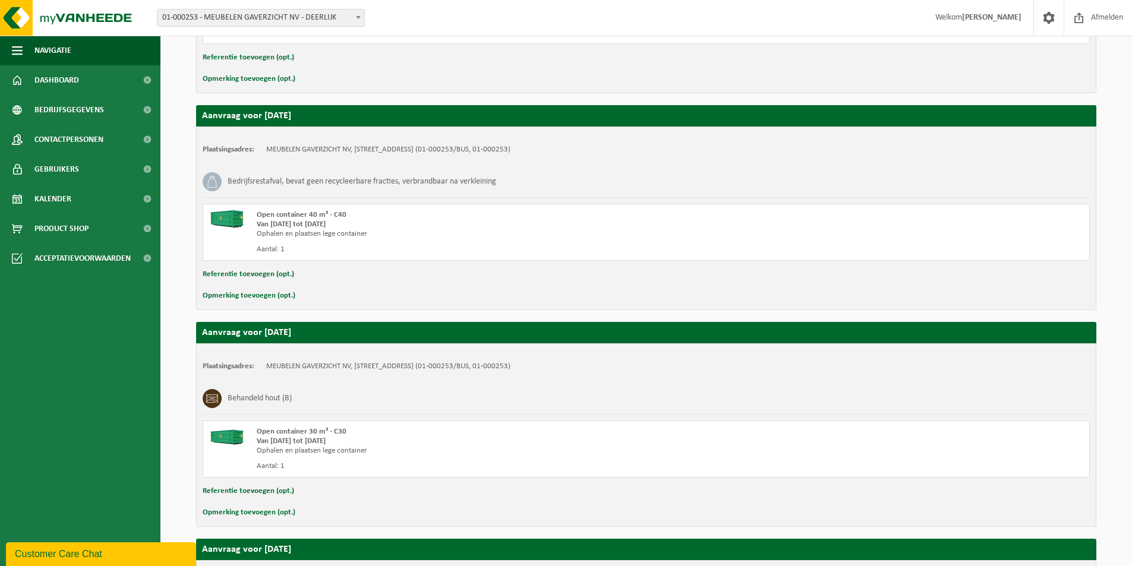
scroll to position [595, 0]
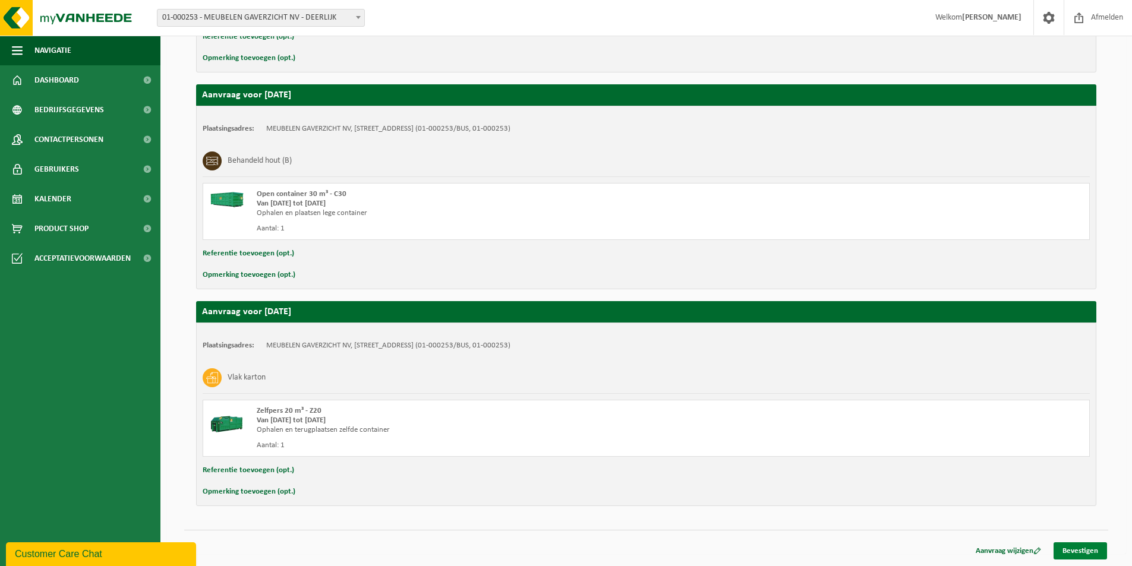
click at [1090, 549] on link "Bevestigen" at bounding box center [1080, 551] width 53 height 17
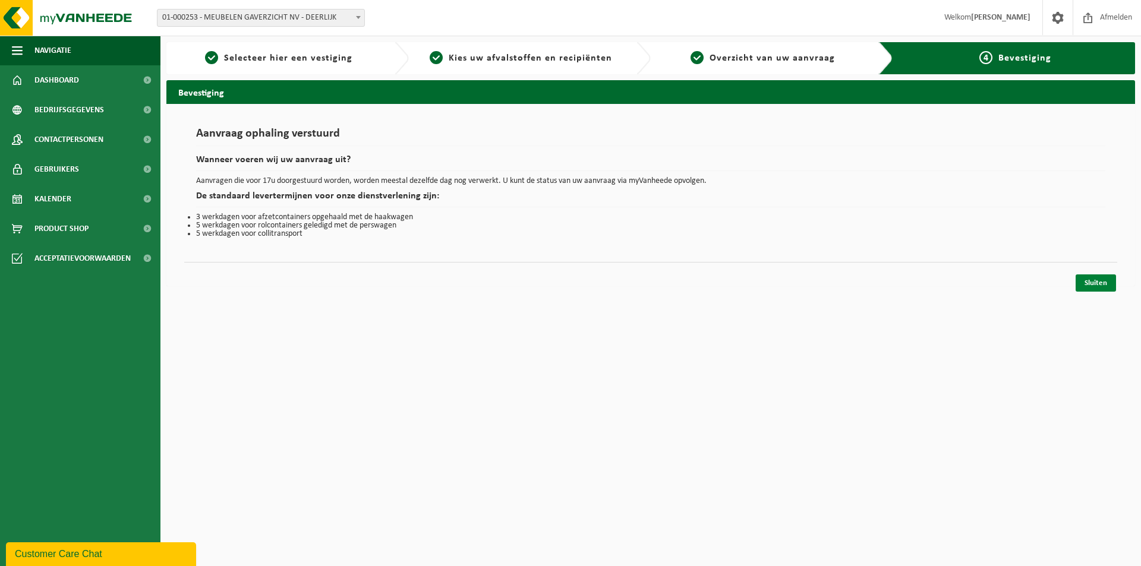
click at [1101, 280] on link "Sluiten" at bounding box center [1096, 283] width 40 height 17
